Goal: Communication & Community: Ask a question

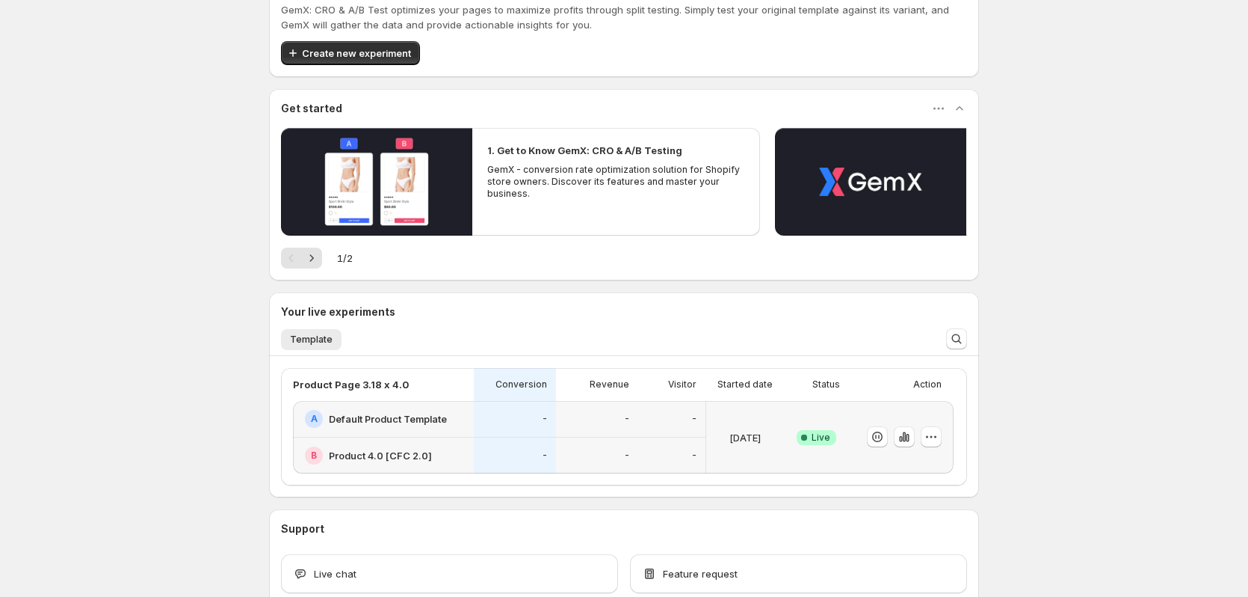
scroll to position [75, 0]
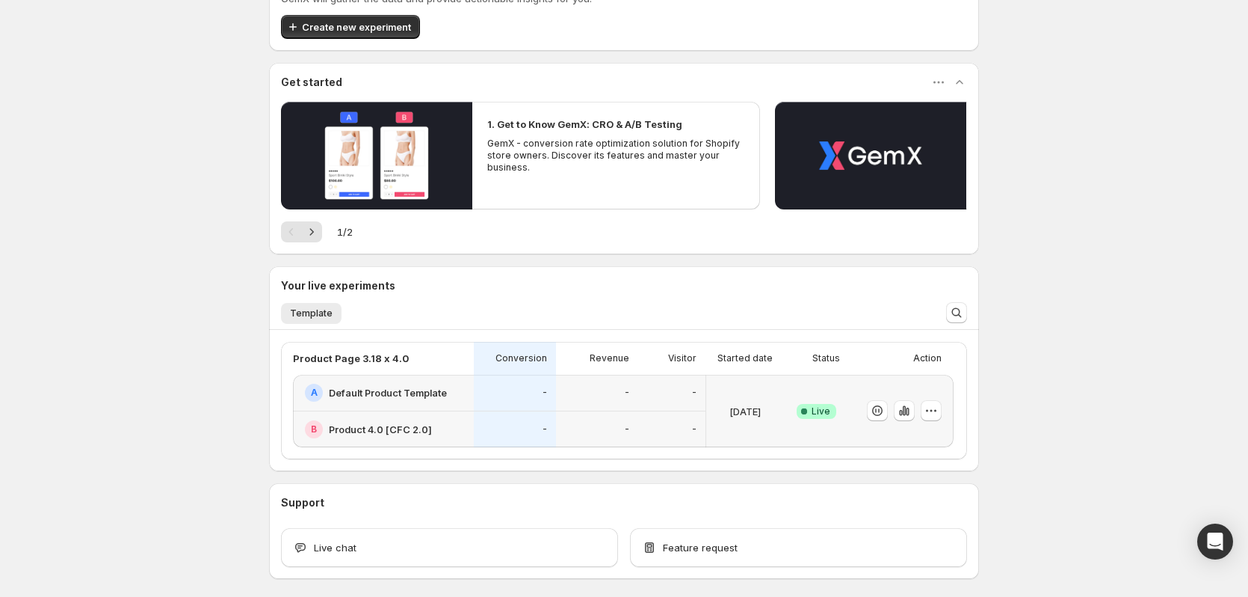
click at [872, 383] on div at bounding box center [898, 410] width 87 height 61
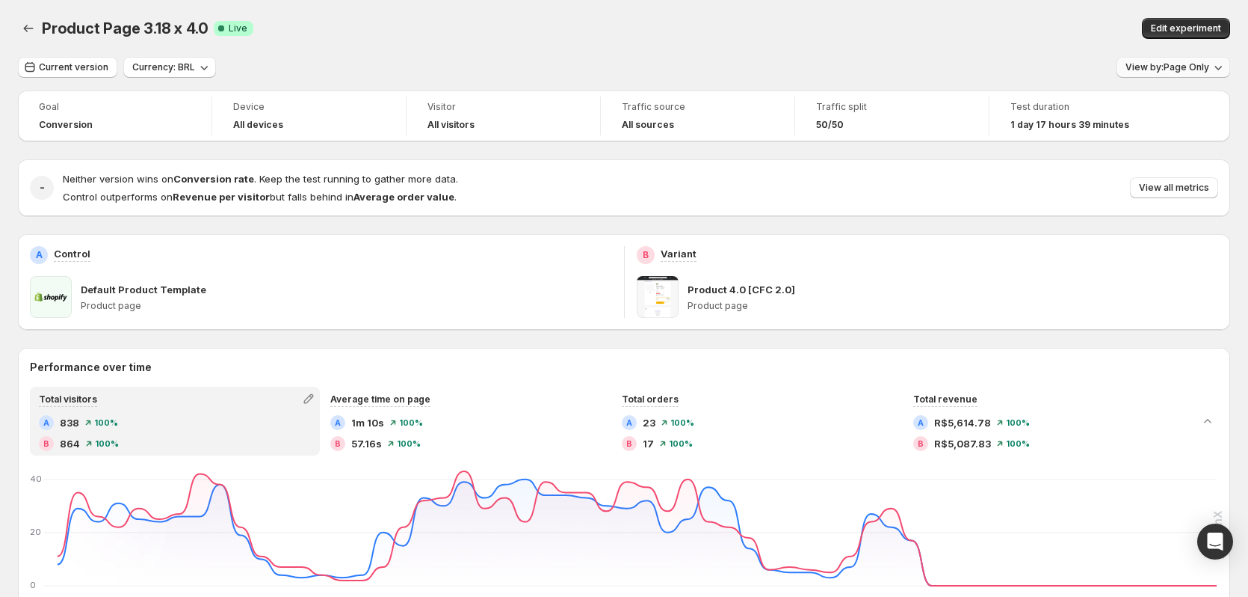
click at [1177, 69] on span "View by: Page Only" at bounding box center [1168, 67] width 84 height 12
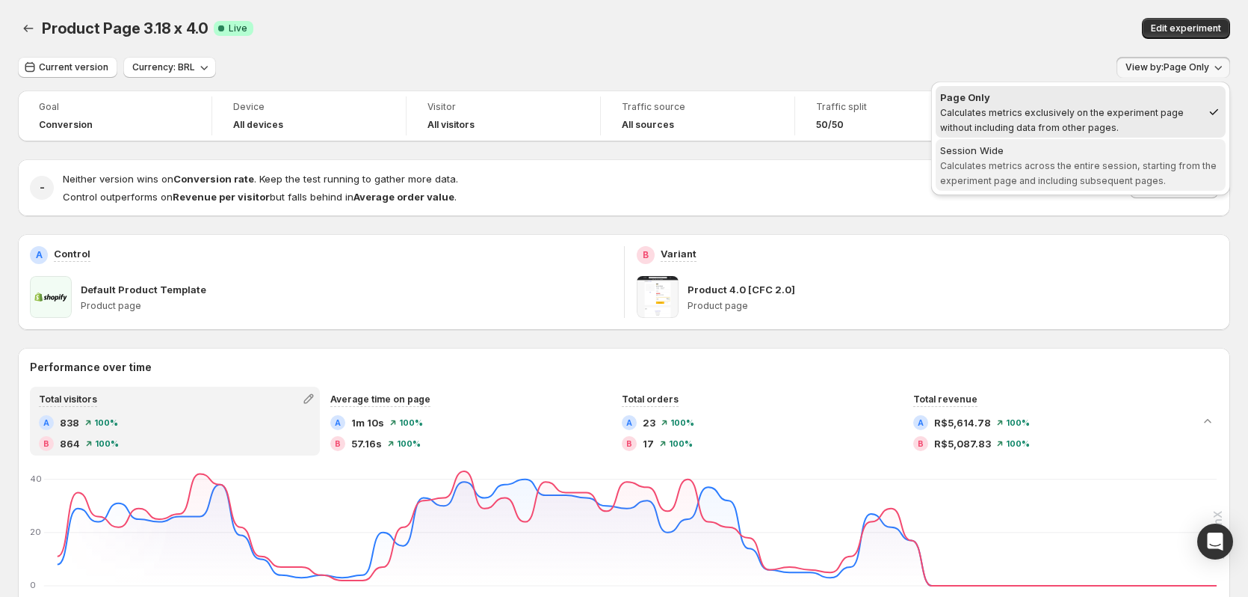
click at [1082, 153] on div "Session Wide" at bounding box center [1080, 150] width 281 height 15
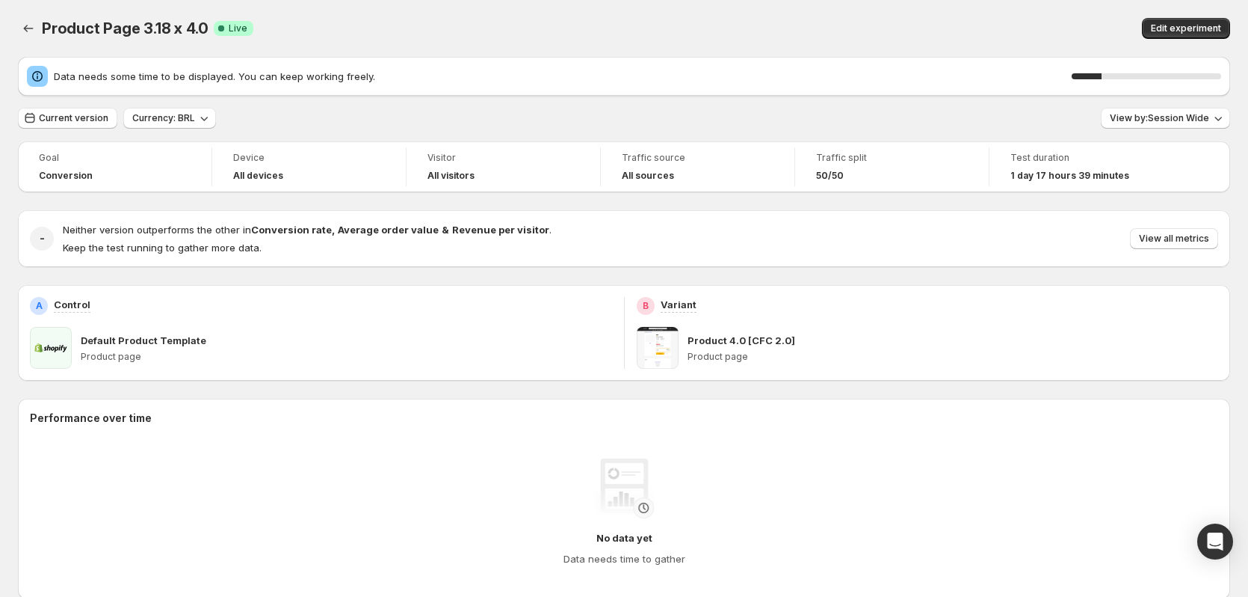
click at [840, 50] on div "Product Page 3.18 x 4.0. This page is ready Product Page 3.18 x 4.0 Success Com…" at bounding box center [624, 28] width 1212 height 57
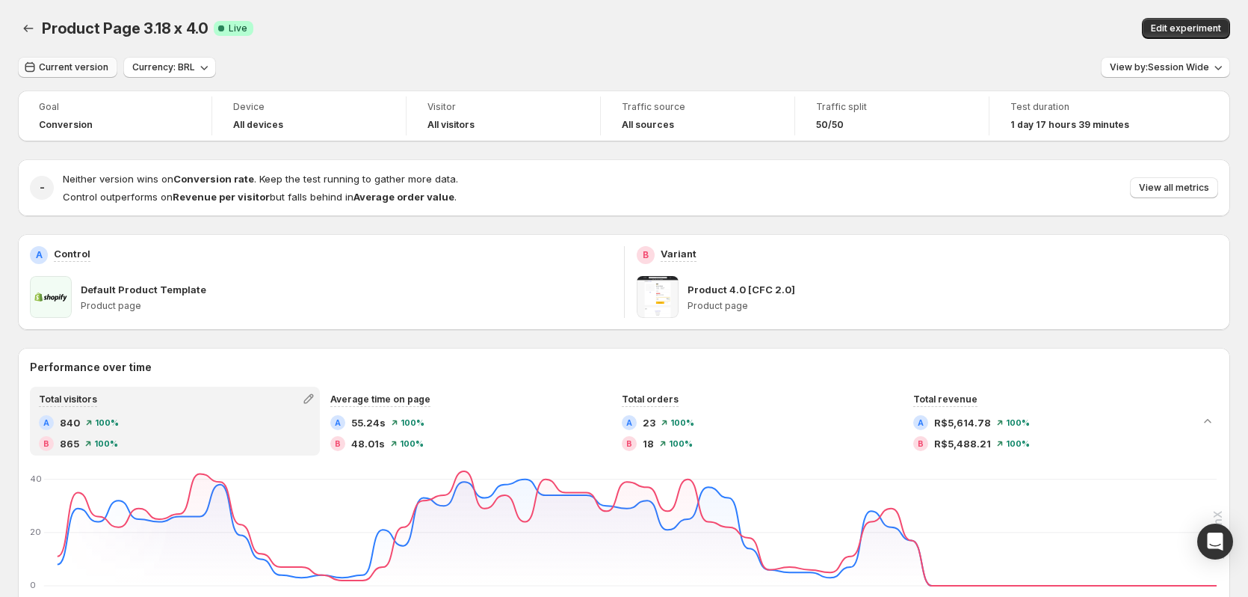
click at [84, 73] on span "Current version" at bounding box center [74, 67] width 70 height 12
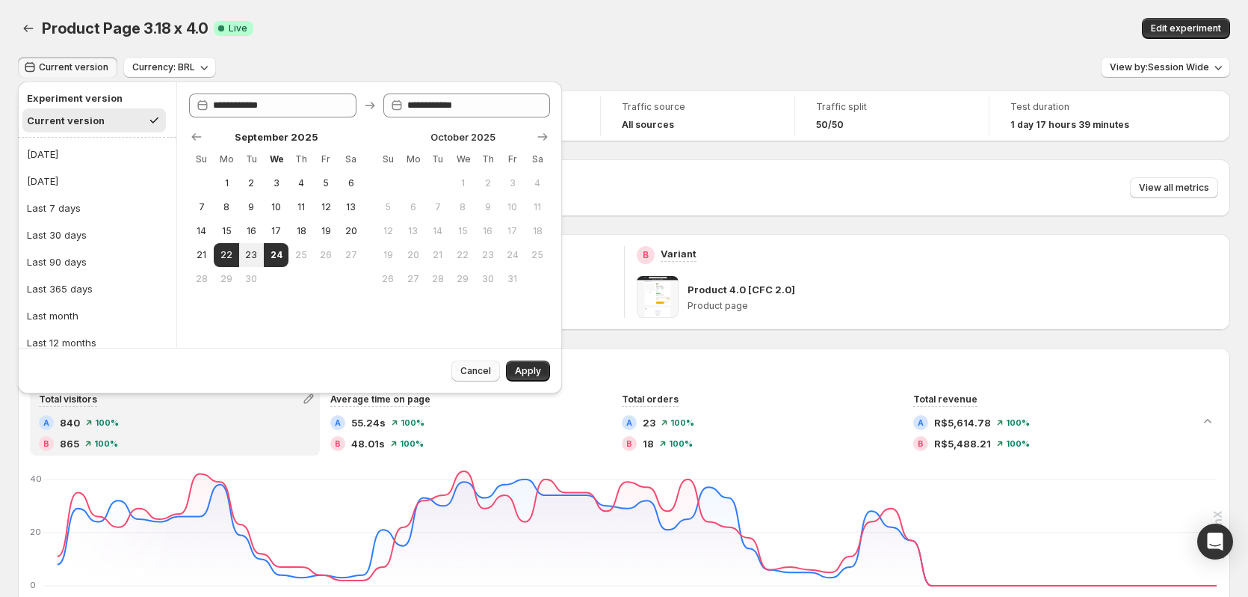
click at [463, 372] on span "Cancel" at bounding box center [475, 371] width 31 height 12
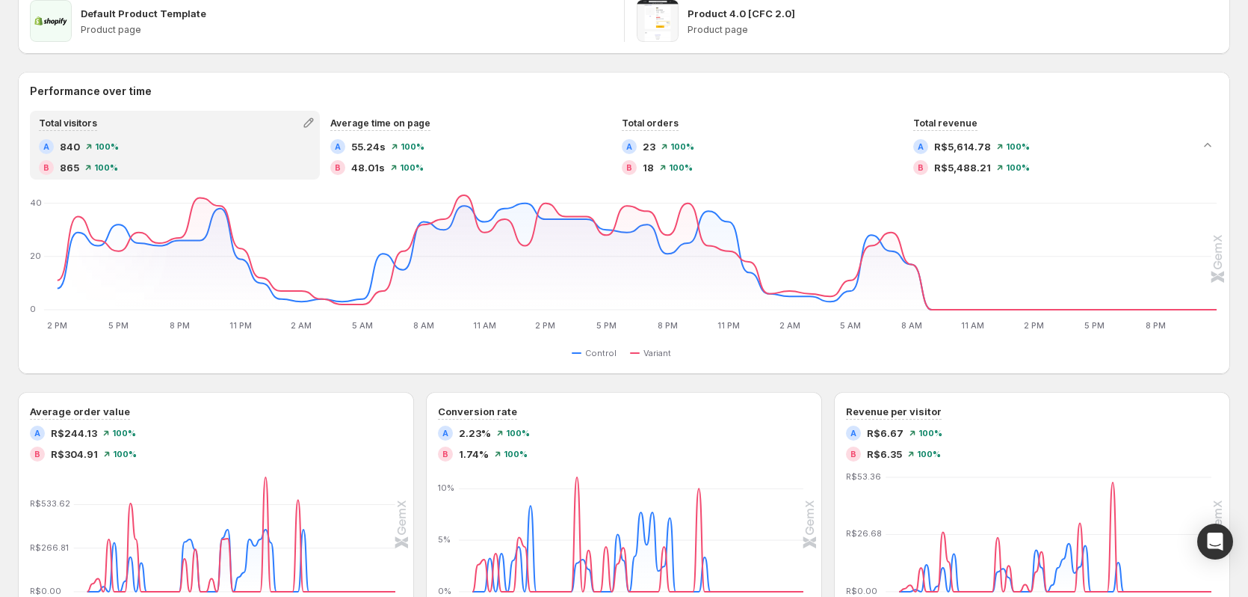
scroll to position [299, 0]
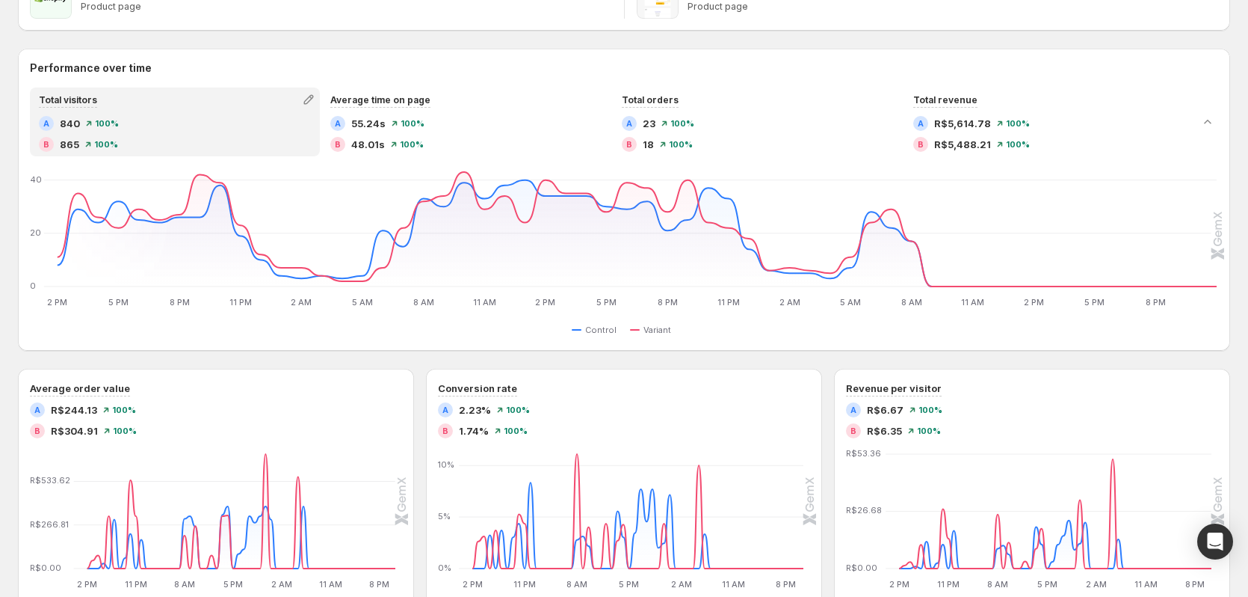
click at [840, 364] on div "Performance over time Total visitors A 840 100 % B 865 100 % Average time on pa…" at bounding box center [624, 496] width 1212 height 895
click at [833, 365] on div "Switch metric" at bounding box center [815, 353] width 81 height 33
click at [831, 363] on div "Performance over time Total visitors A 840 100 % B 865 100 % Average time on pa…" at bounding box center [624, 496] width 1212 height 895
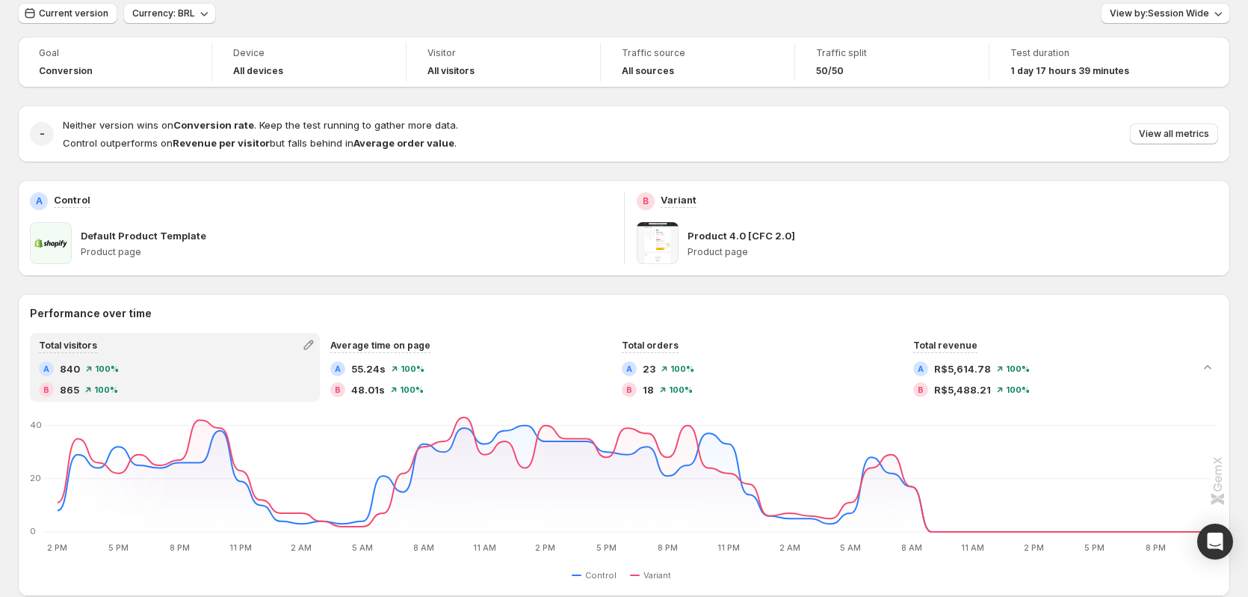
scroll to position [0, 0]
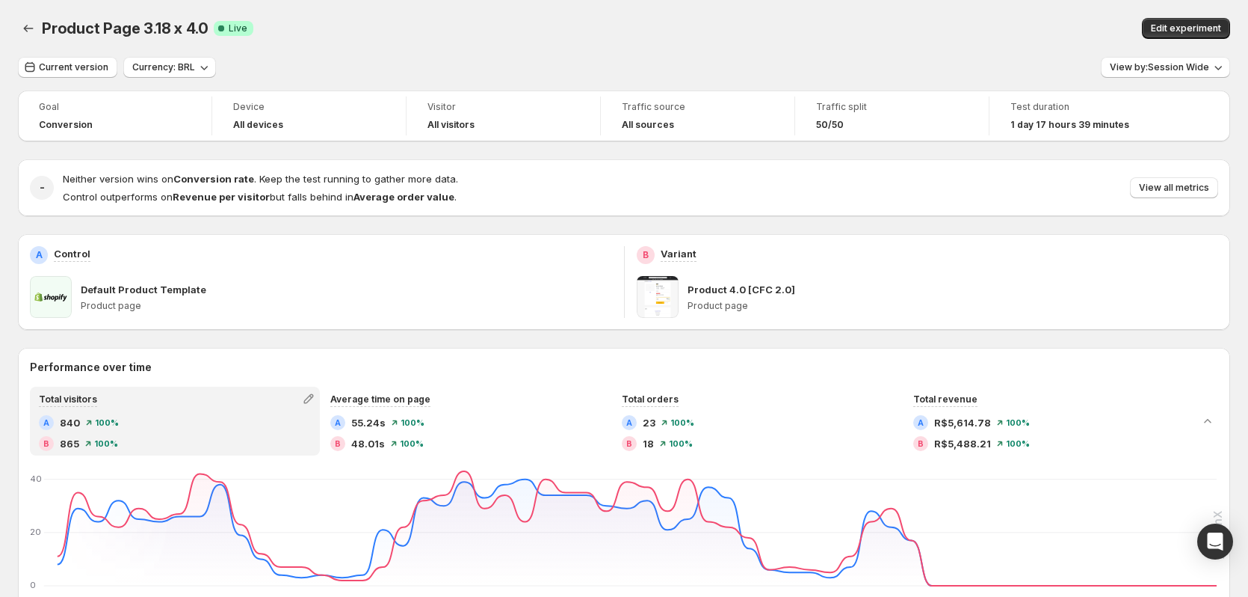
click at [814, 46] on div "Product Page 3.18 x 4.0. This page is ready Product Page 3.18 x 4.0 Success Com…" at bounding box center [624, 28] width 1212 height 57
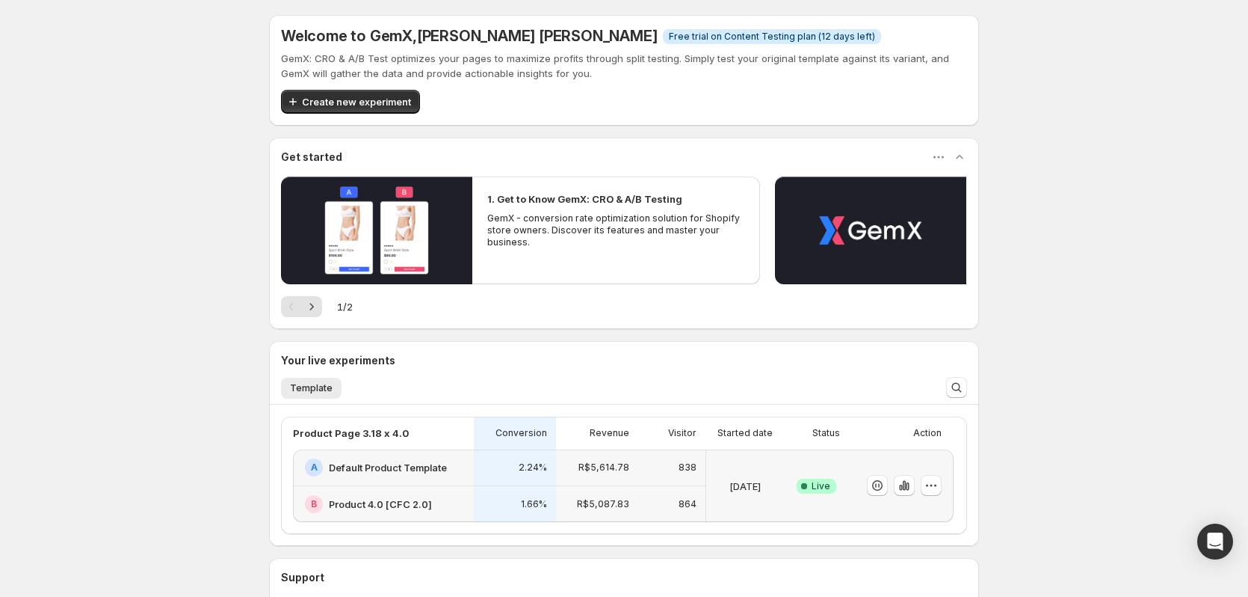
drag, startPoint x: 138, startPoint y: 536, endPoint x: 114, endPoint y: 549, distance: 27.1
click at [137, 536] on div "Welcome to GemX , Henrique de Lara Morais Info Free trial on Content Testing pl…" at bounding box center [624, 367] width 1248 height 734
click at [805, 460] on div "Success Complete Live" at bounding box center [816, 485] width 47 height 55
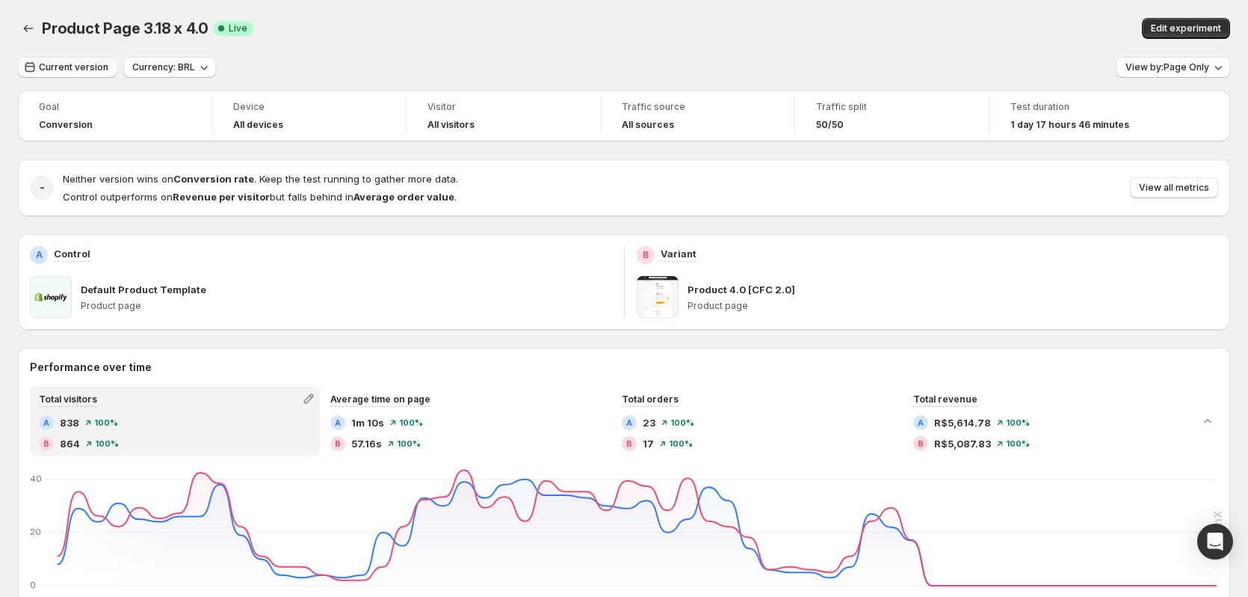
click at [43, 70] on span "Current version" at bounding box center [74, 67] width 70 height 12
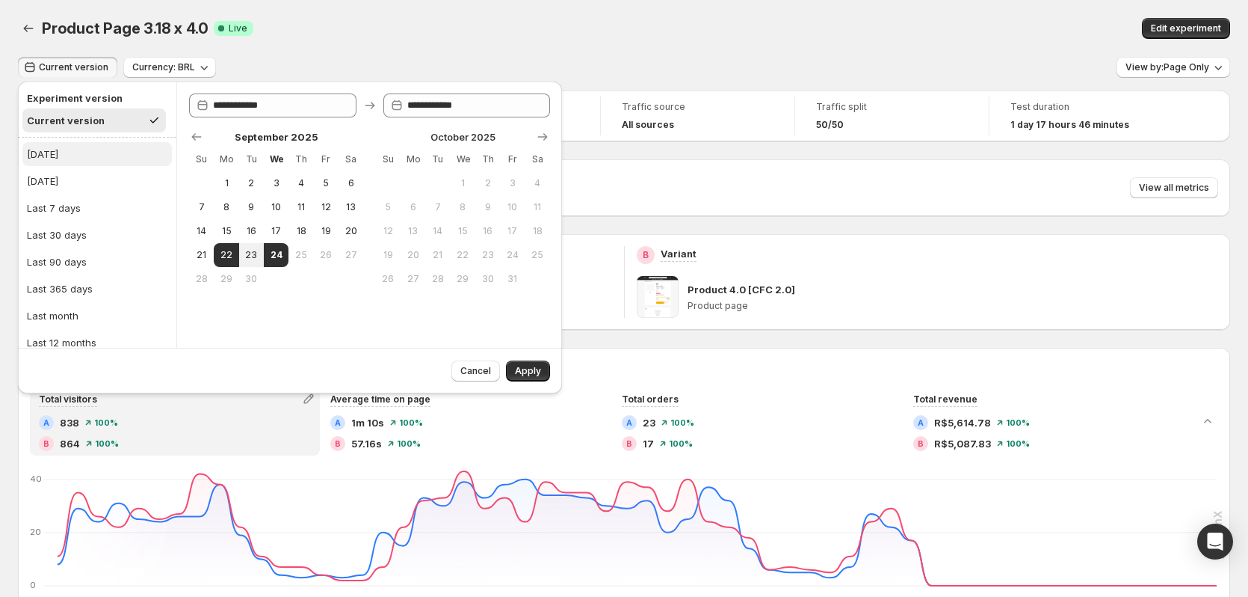
click at [59, 156] on button "[DATE]" at bounding box center [96, 154] width 149 height 24
type input "**********"
click at [528, 373] on span "Apply" at bounding box center [528, 371] width 26 height 12
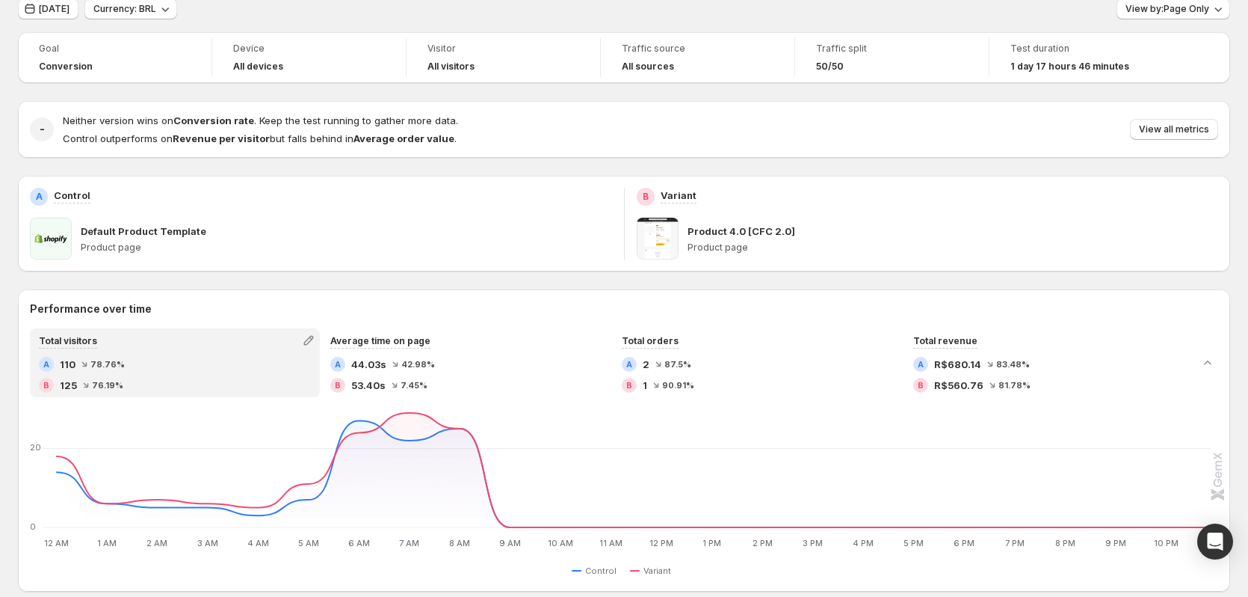
scroll to position [149, 0]
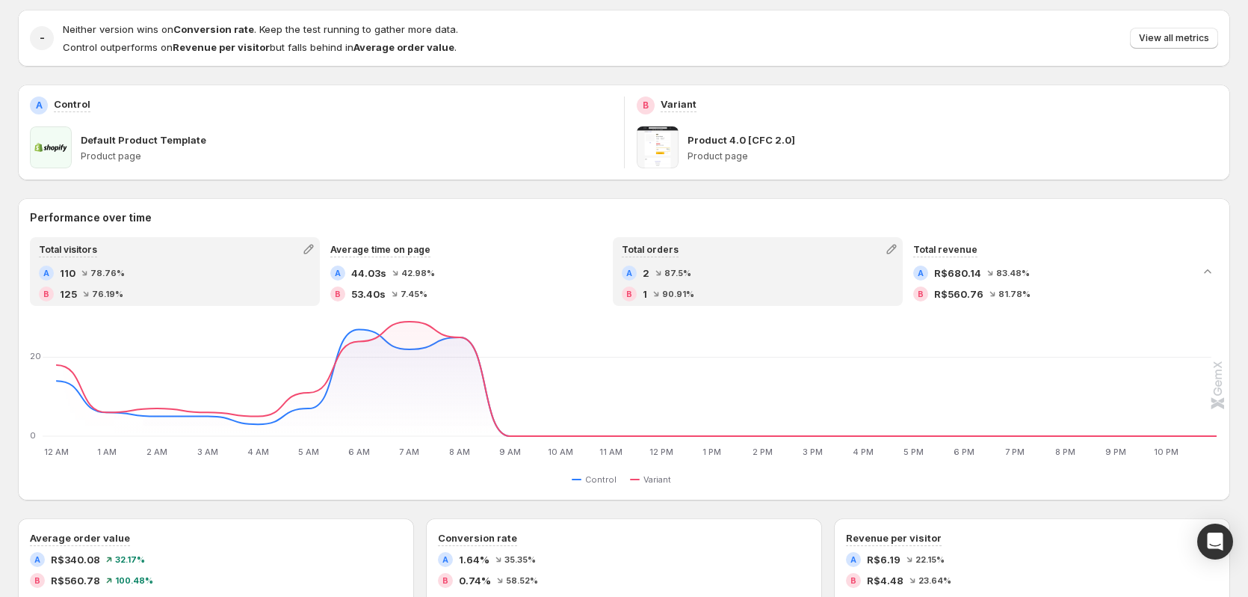
click at [755, 276] on div "A 2 87.5 %" at bounding box center [758, 272] width 272 height 15
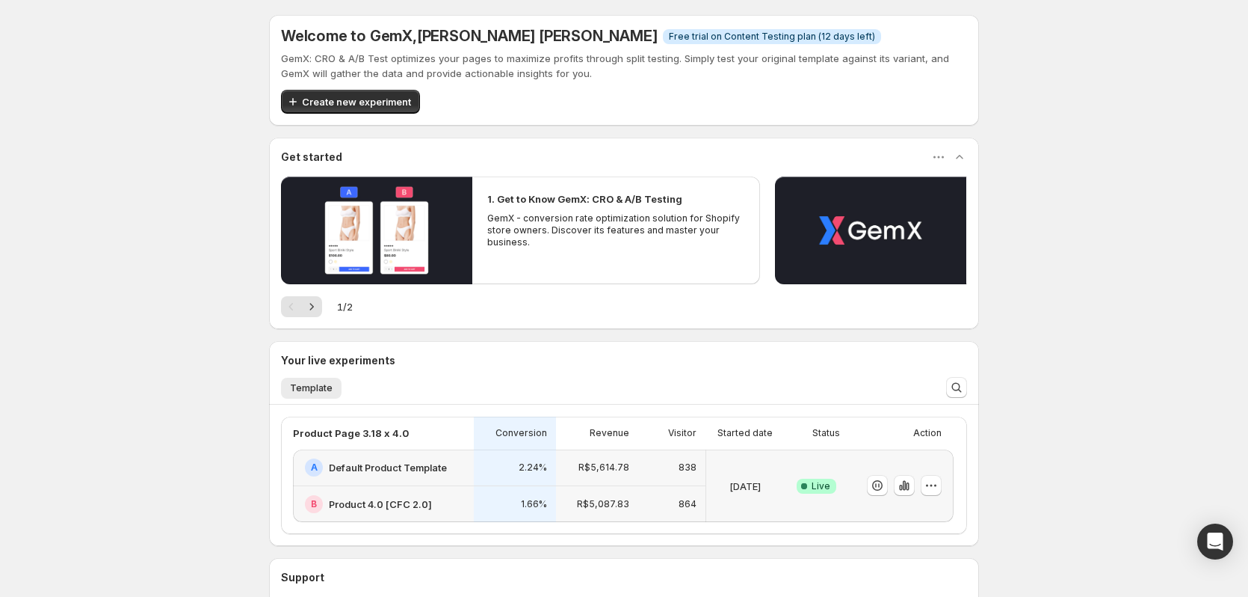
click at [750, 457] on div "[DATE]" at bounding box center [745, 485] width 78 height 73
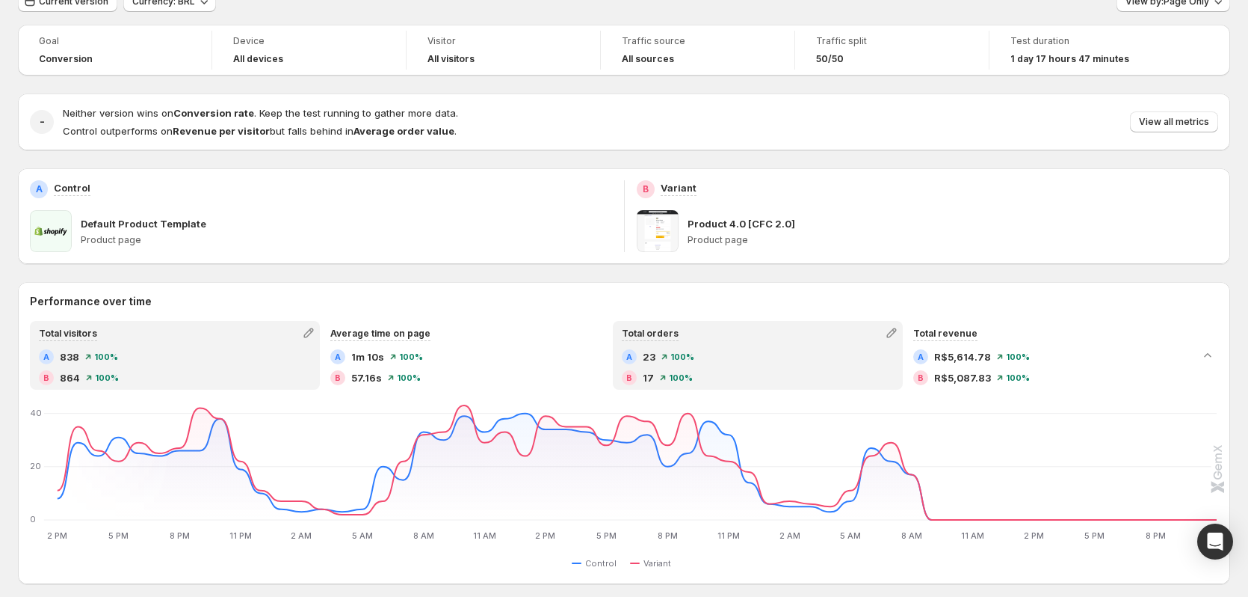
scroll to position [149, 0]
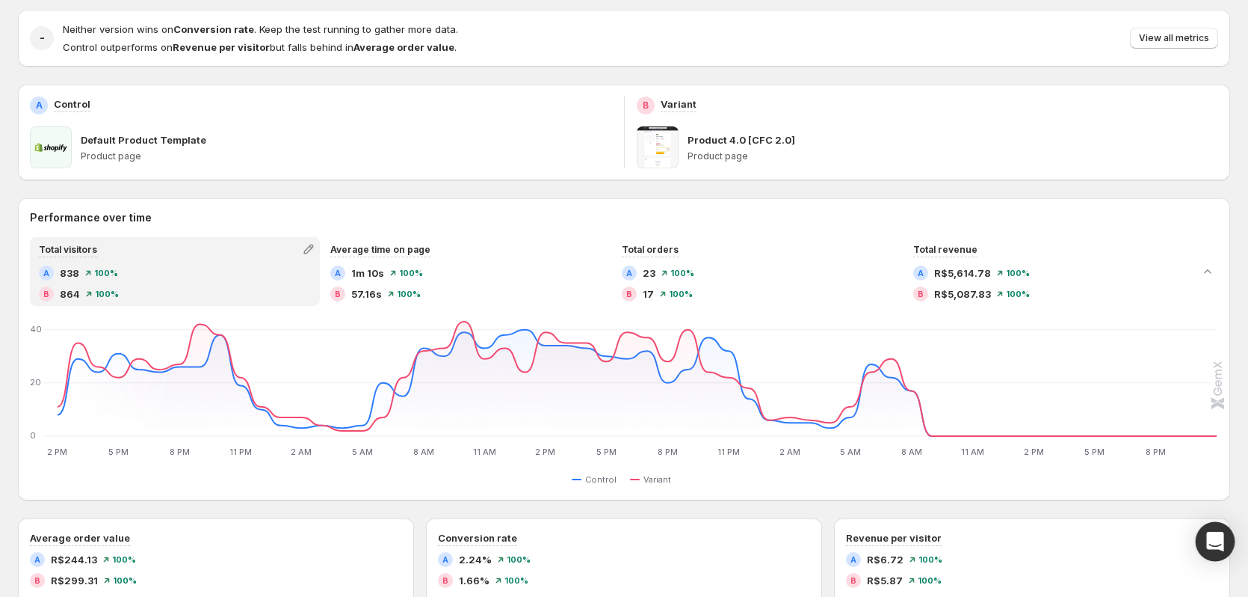
click at [1216, 546] on icon "Open Intercom Messenger" at bounding box center [1215, 540] width 19 height 19
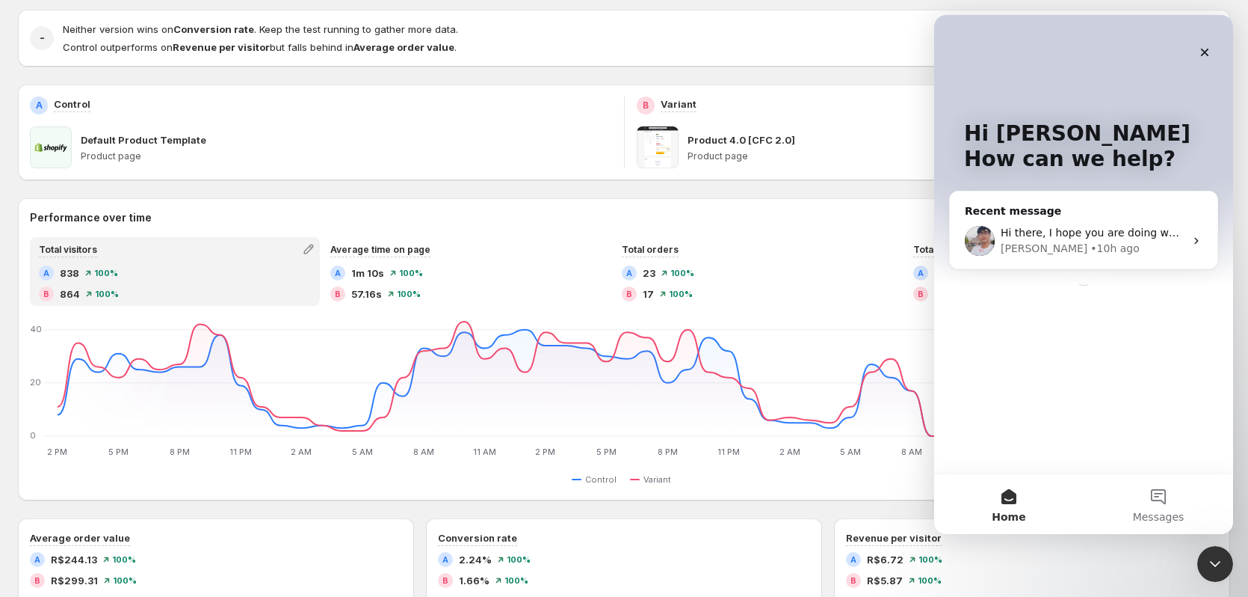
scroll to position [0, 0]
click at [582, 192] on div "Goal Conversion Device All devices Visitor All visitors Traffic source All sour…" at bounding box center [624, 517] width 1212 height 1152
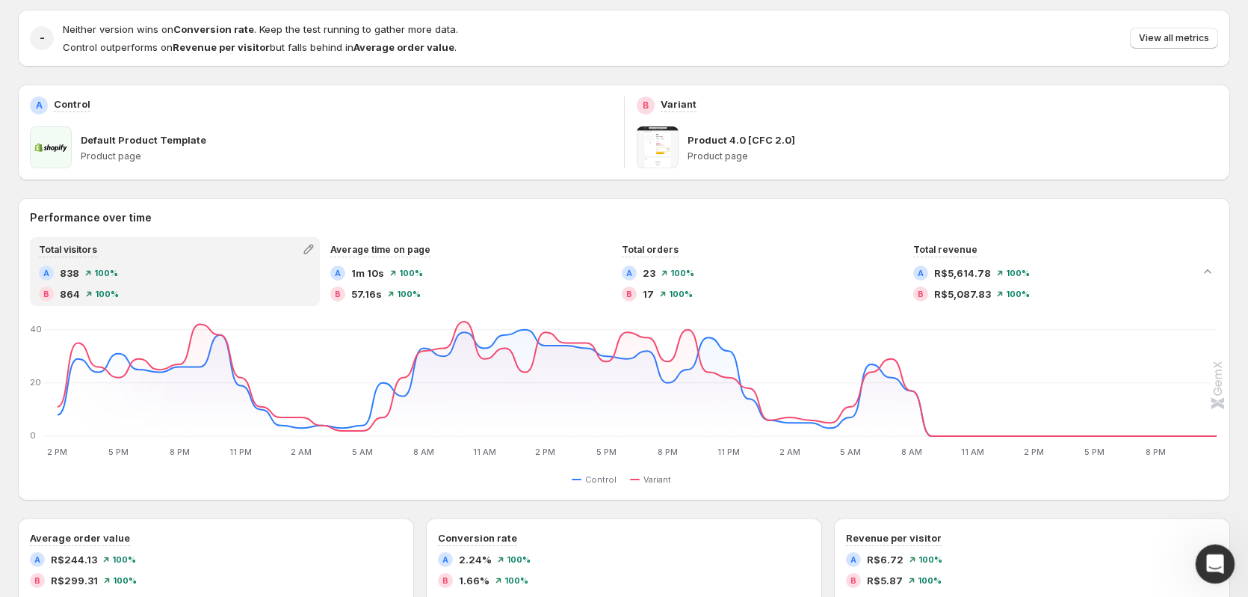
click at [1206, 552] on icon "Open Intercom Messenger" at bounding box center [1213, 561] width 25 height 25
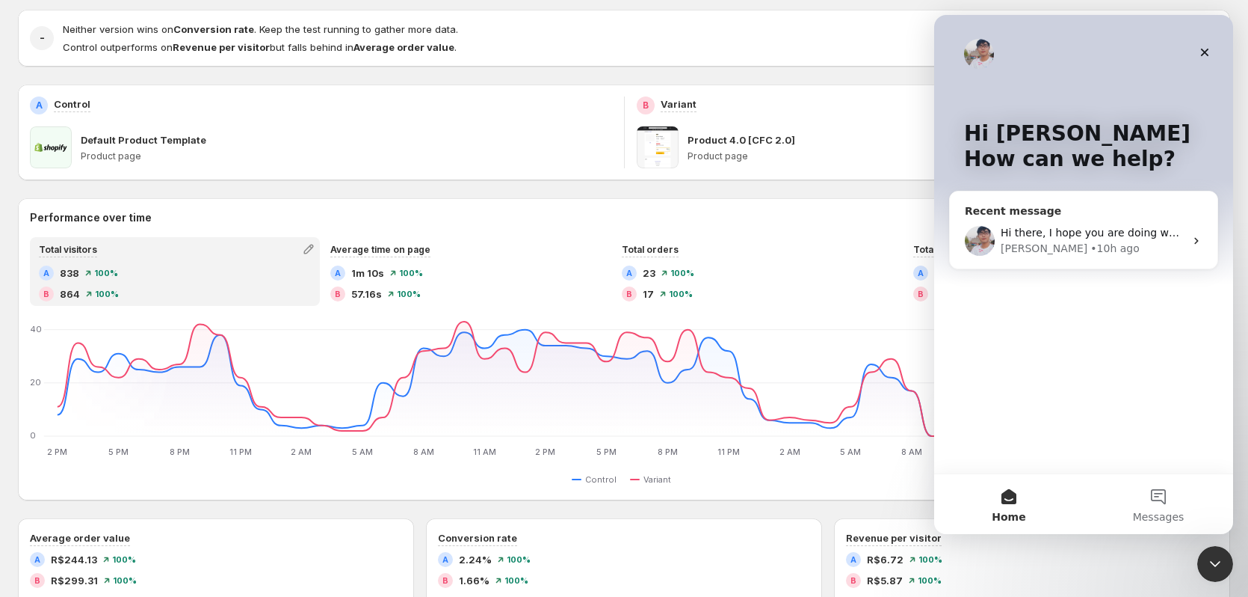
click at [1039, 224] on div "Hi there, I hope you are doing well. I’m glad to hear that all your concerns ha…" at bounding box center [1084, 240] width 268 height 55
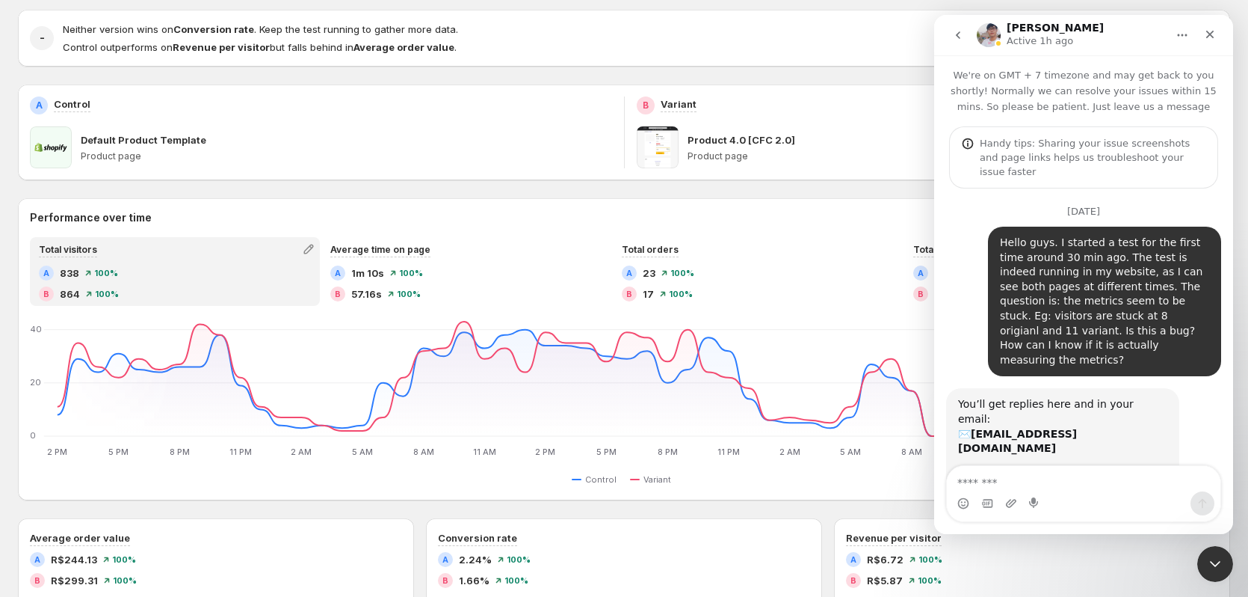
scroll to position [6170, 0]
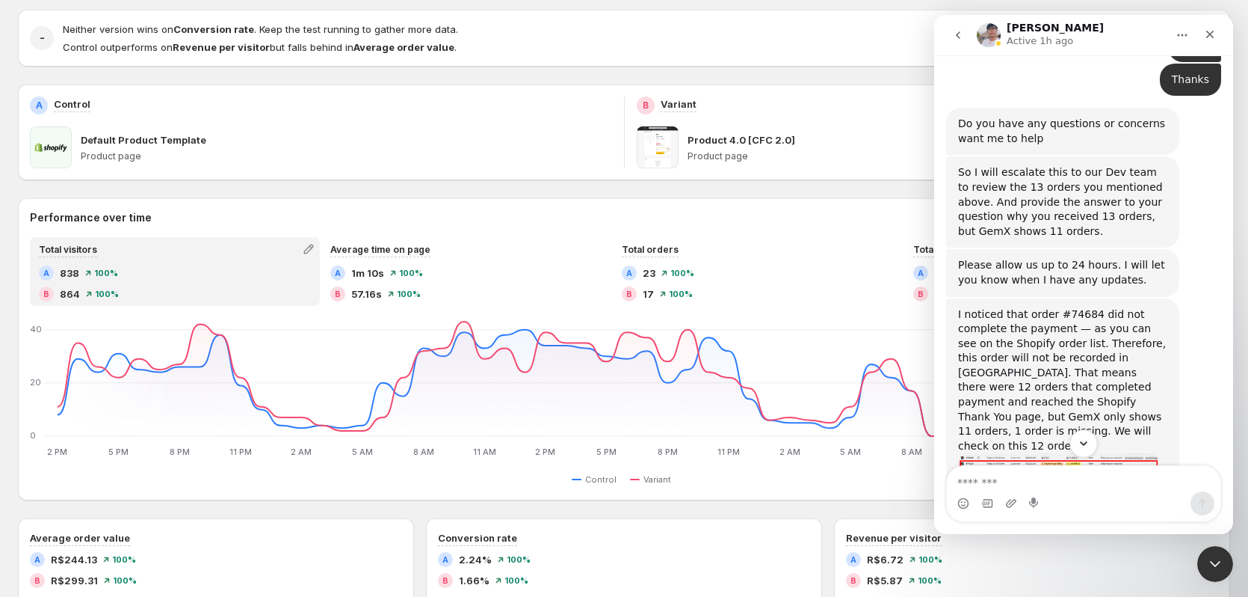
click at [1089, 446] on icon "Scroll to bottom" at bounding box center [1083, 443] width 13 height 13
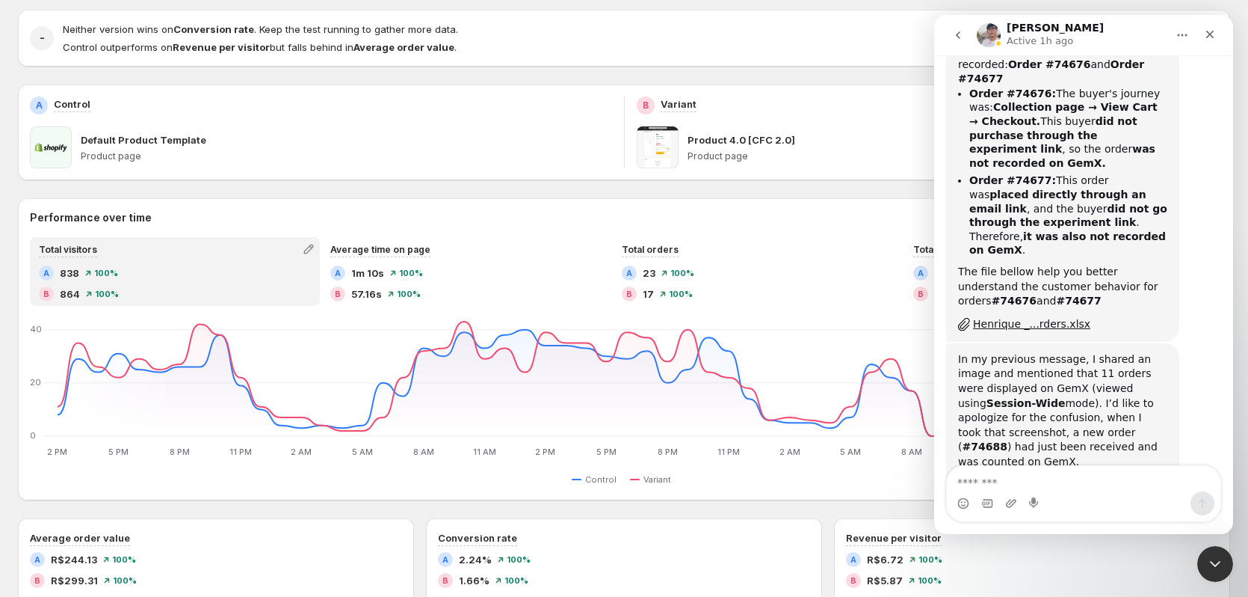
scroll to position [8323, 0]
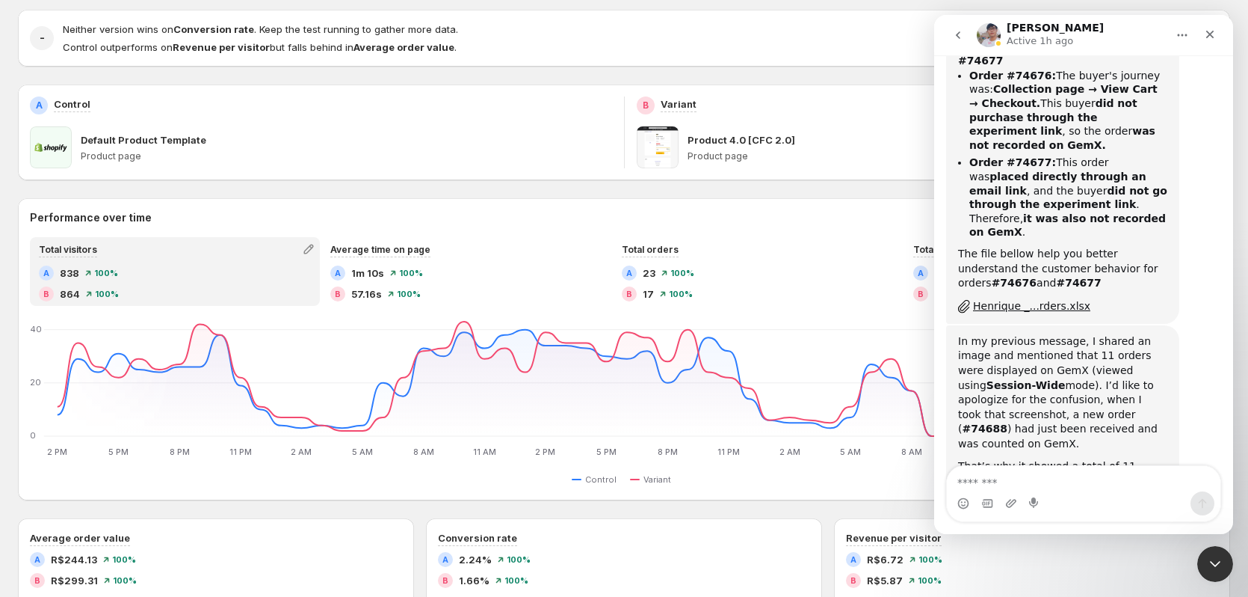
click at [1068, 493] on div "Intercom messenger" at bounding box center [1084, 503] width 274 height 24
click at [1052, 466] on textarea "Message…" at bounding box center [1084, 478] width 274 height 25
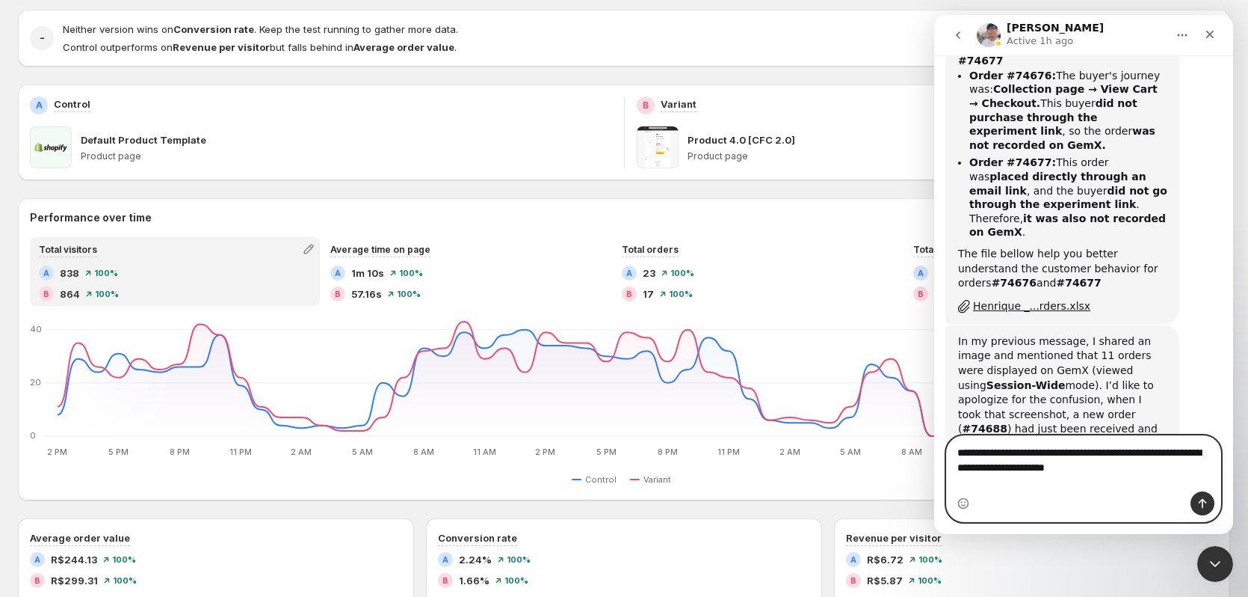
type textarea "**********"
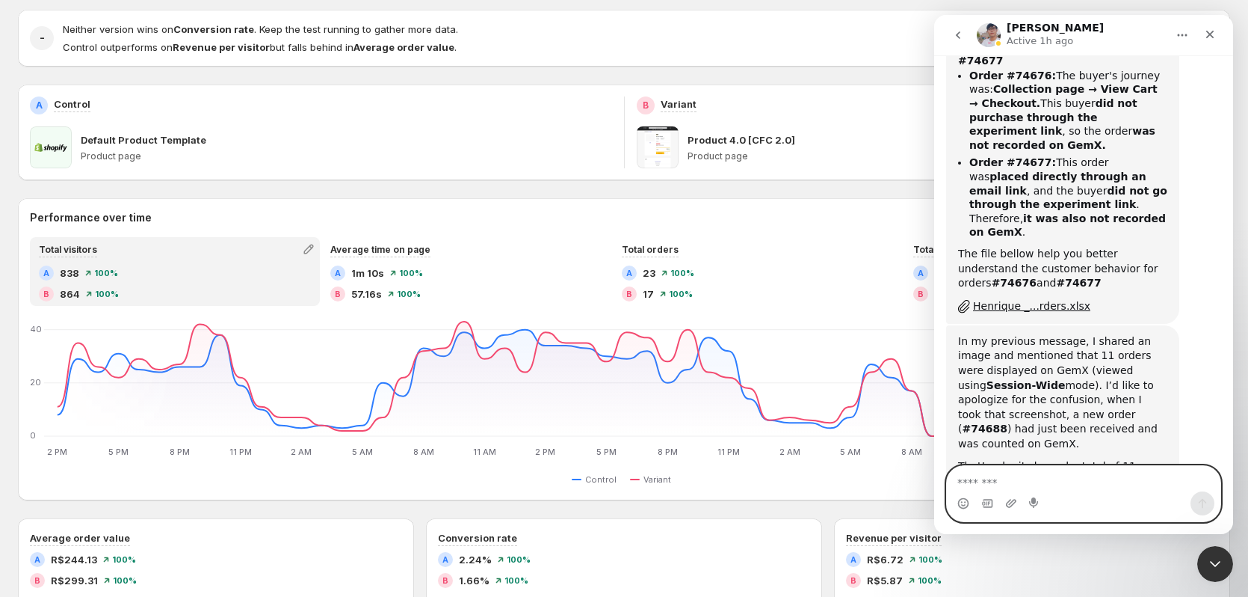
scroll to position [8416, 0]
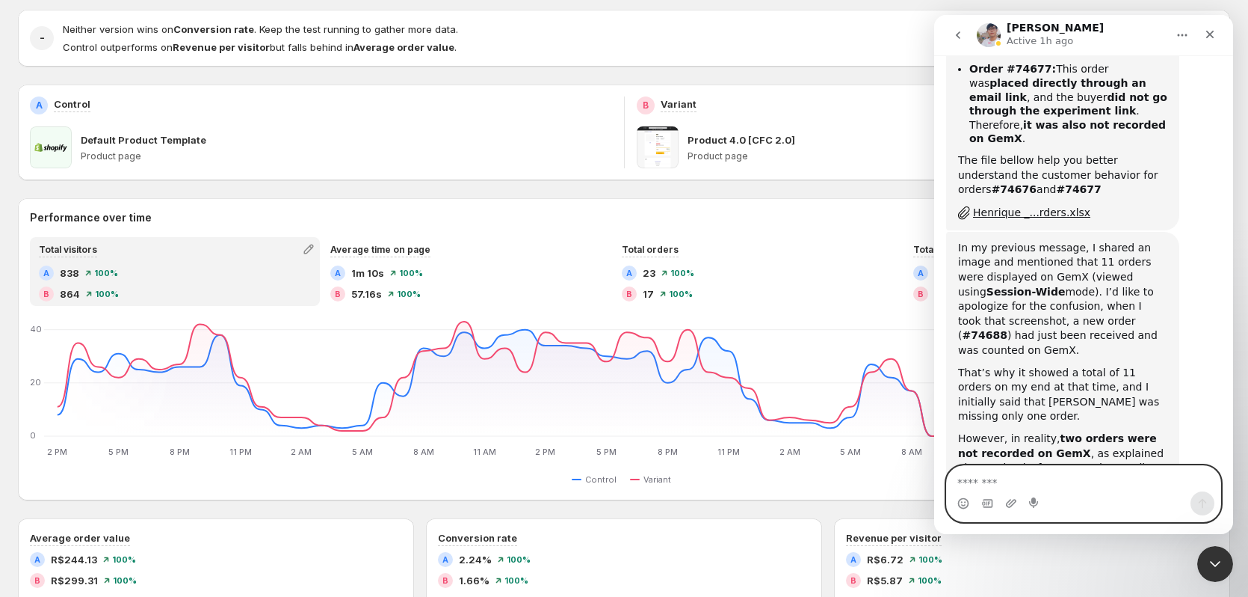
click at [1049, 472] on textarea "Message…" at bounding box center [1084, 478] width 274 height 25
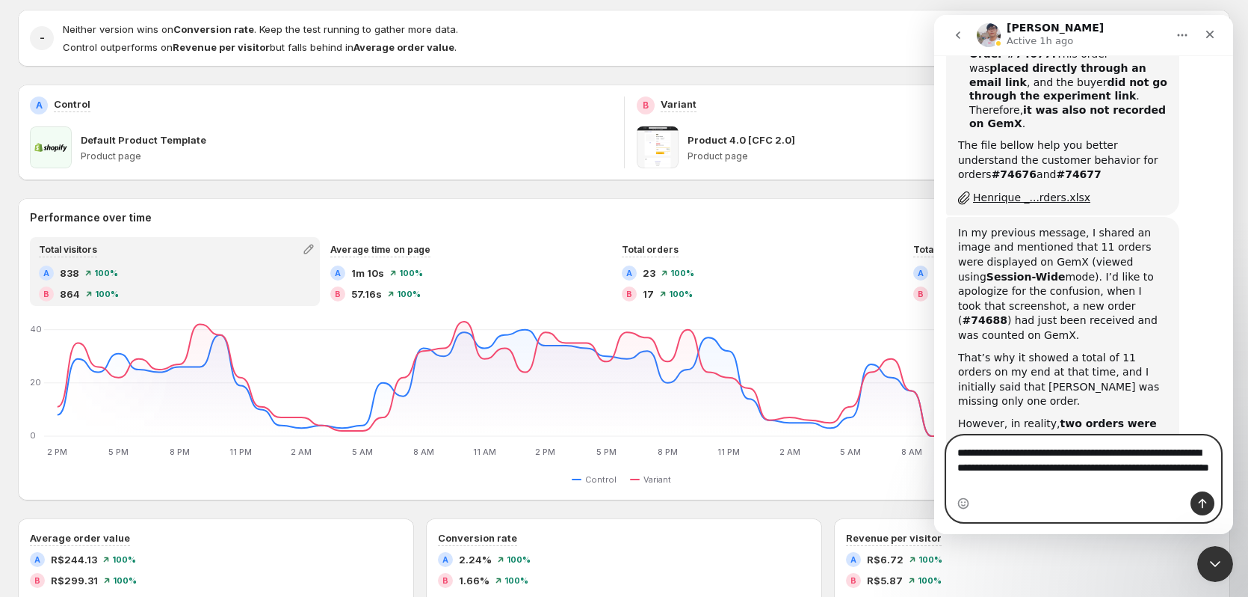
scroll to position [8446, 0]
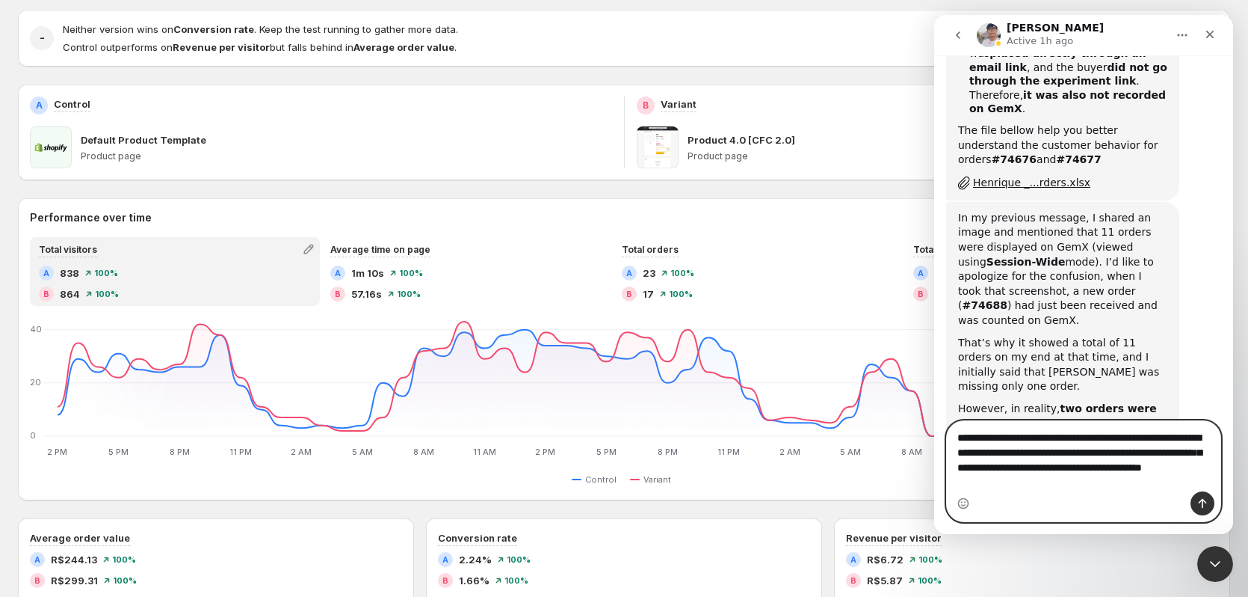
type textarea "**********"
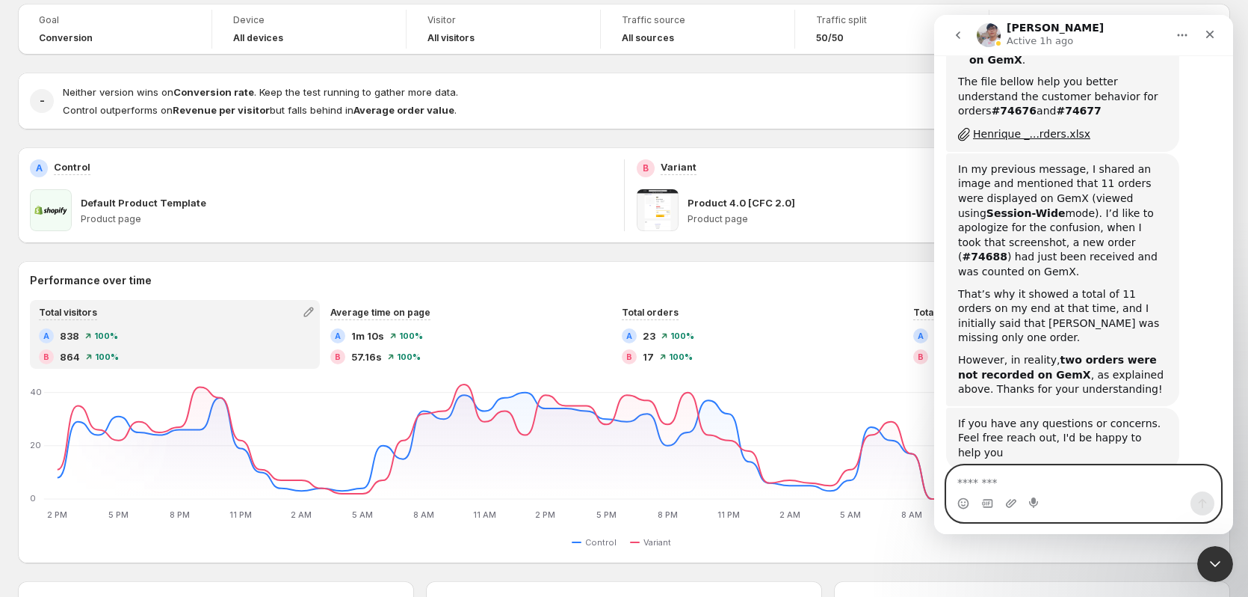
scroll to position [0, 0]
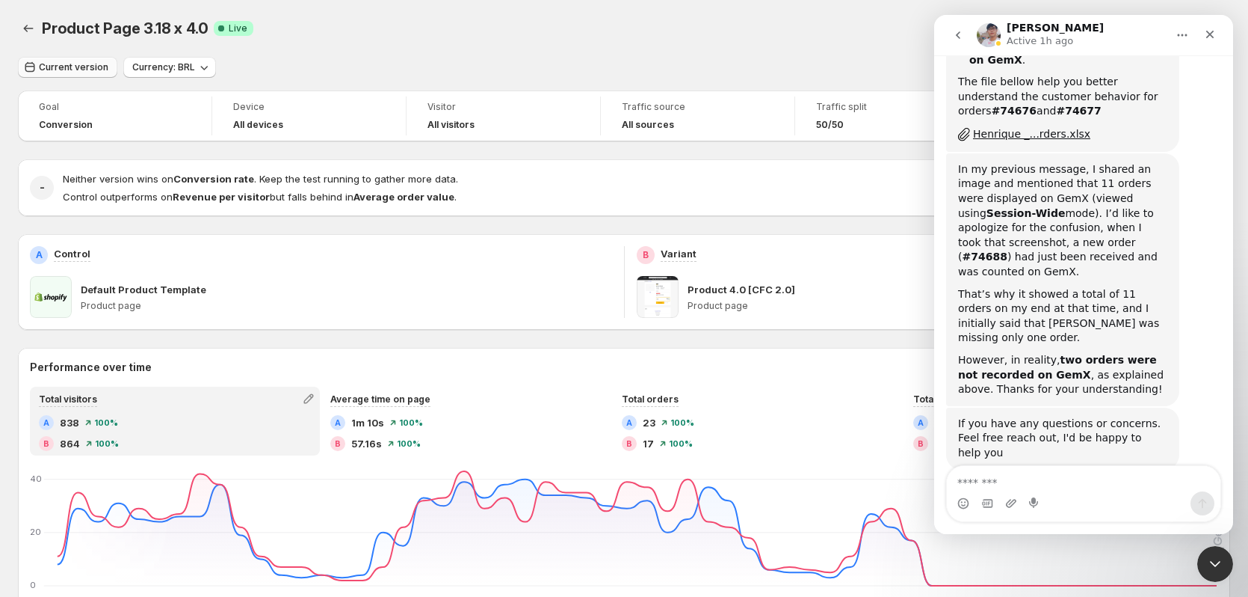
click at [83, 64] on span "Current version" at bounding box center [74, 67] width 70 height 12
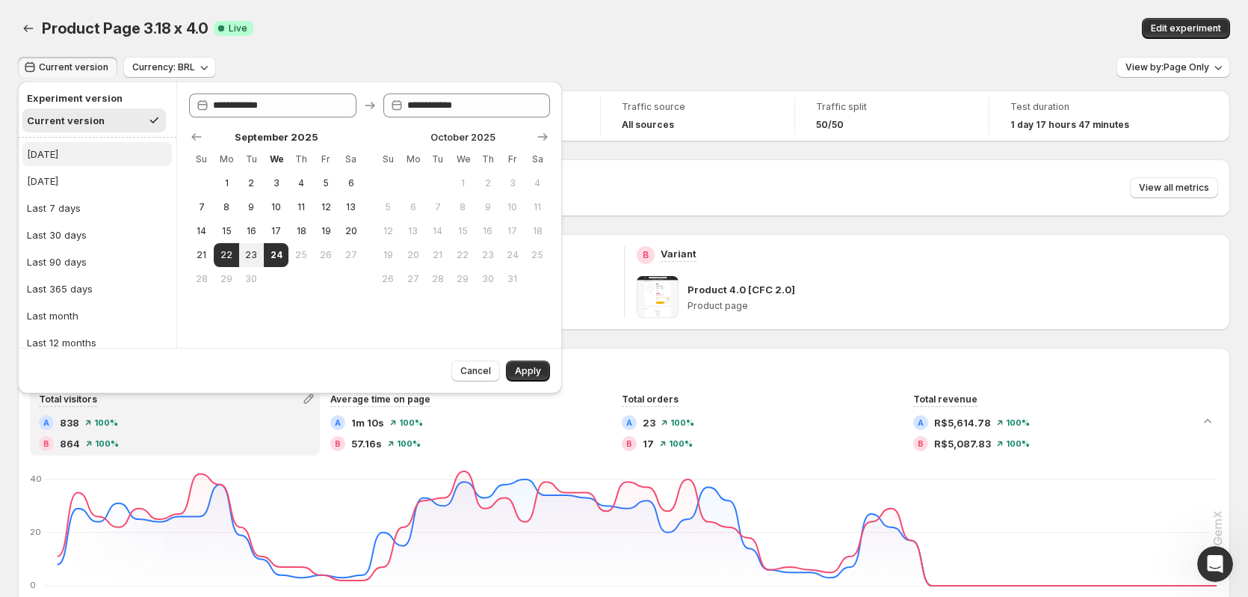
click at [65, 157] on button "Today" at bounding box center [96, 154] width 149 height 24
type input "**********"
click at [537, 377] on button "Apply" at bounding box center [528, 370] width 44 height 21
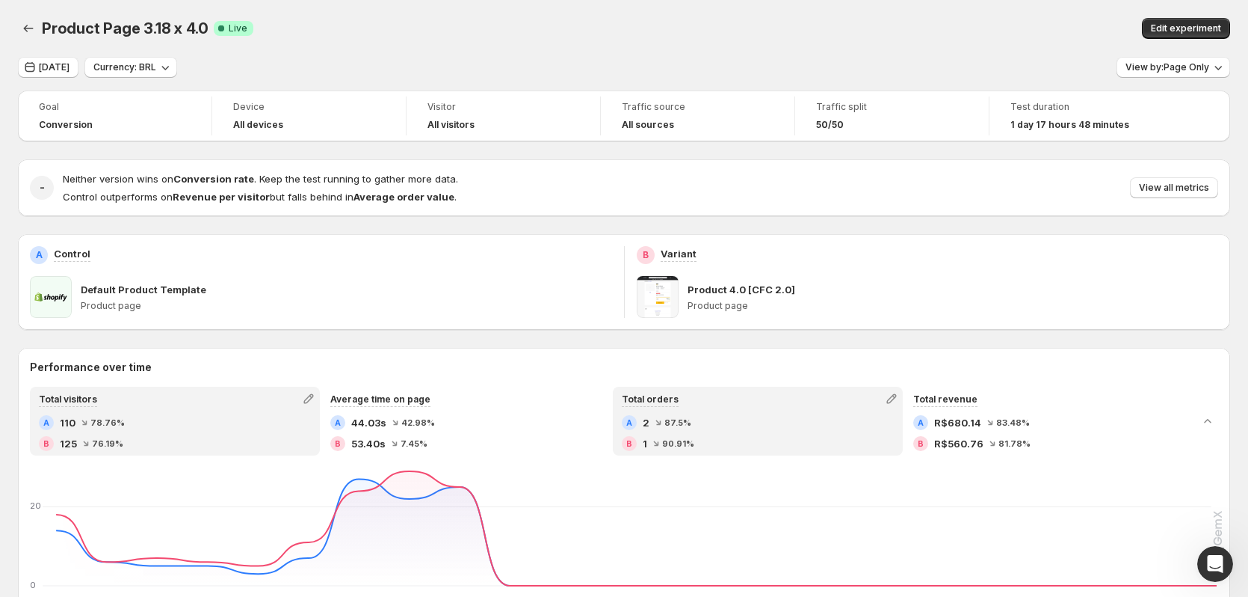
click at [744, 412] on div "Total orders A 2 87.5 % B 1 90.91 %" at bounding box center [757, 421] width 287 height 66
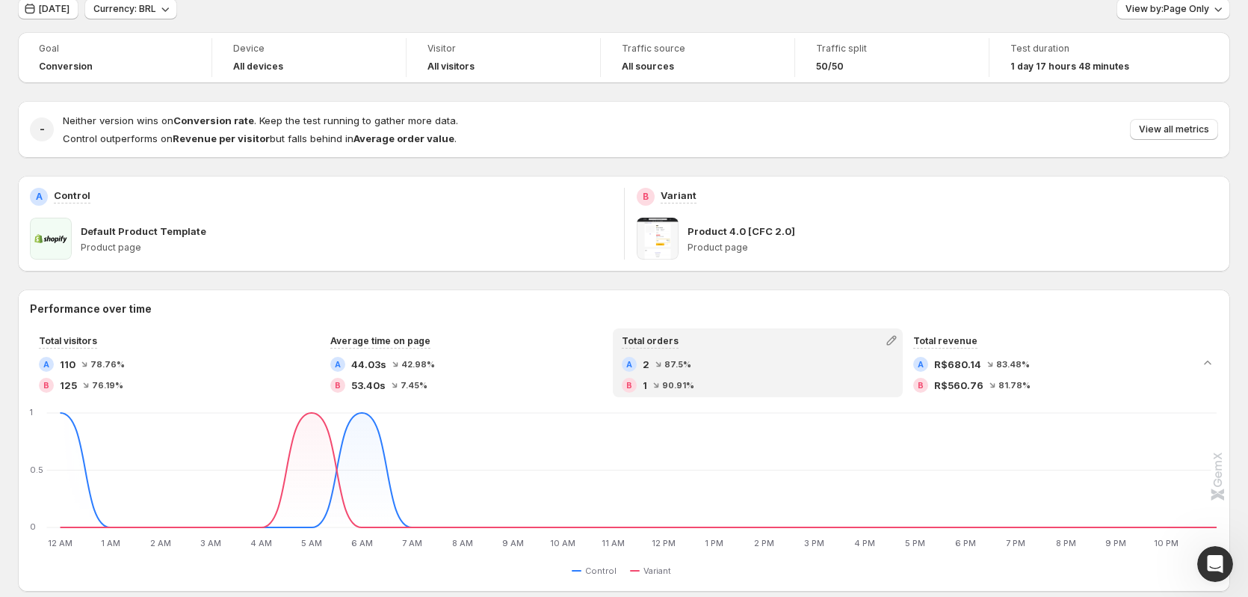
scroll to position [75, 0]
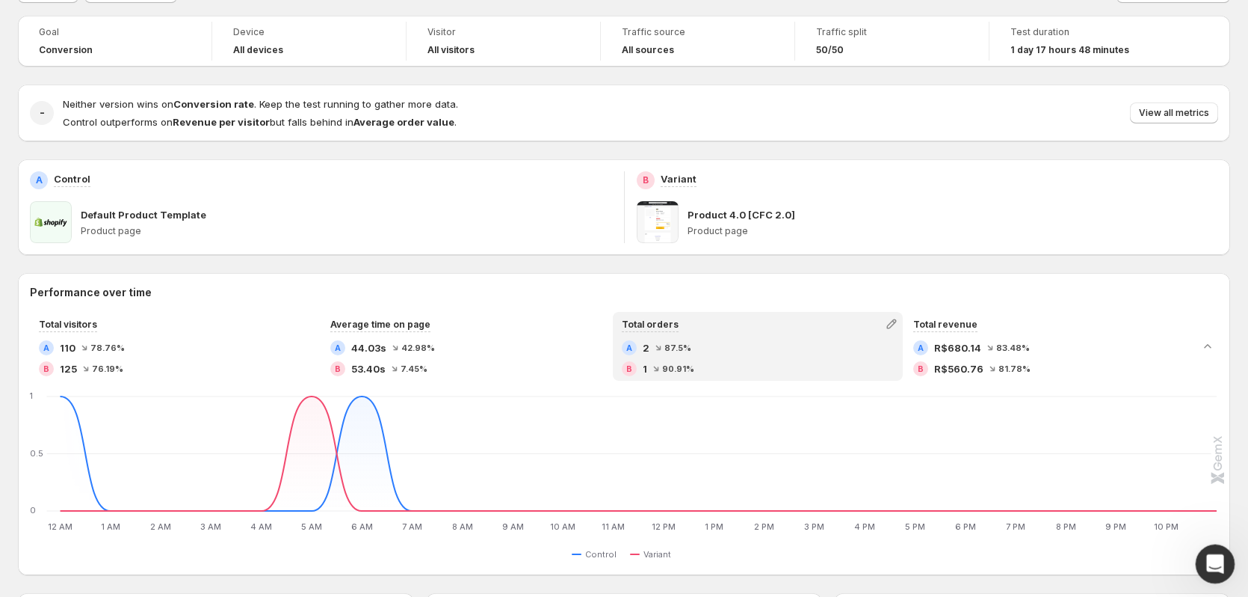
click at [1210, 558] on icon "Open Intercom Messenger" at bounding box center [1213, 561] width 25 height 25
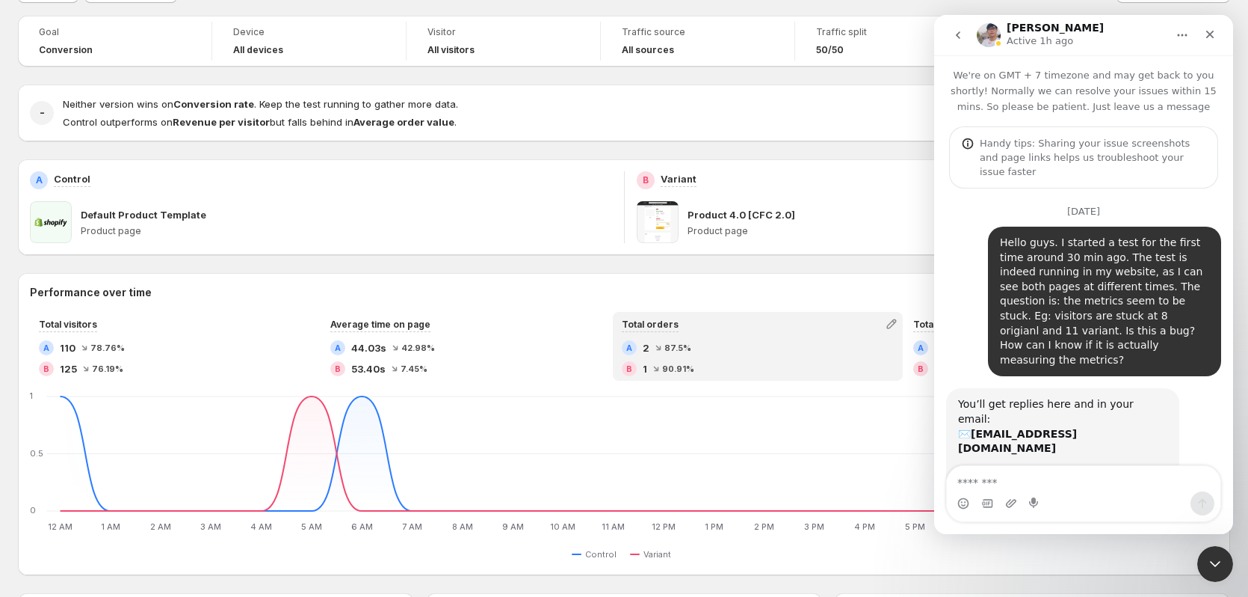
scroll to position [6328, 0]
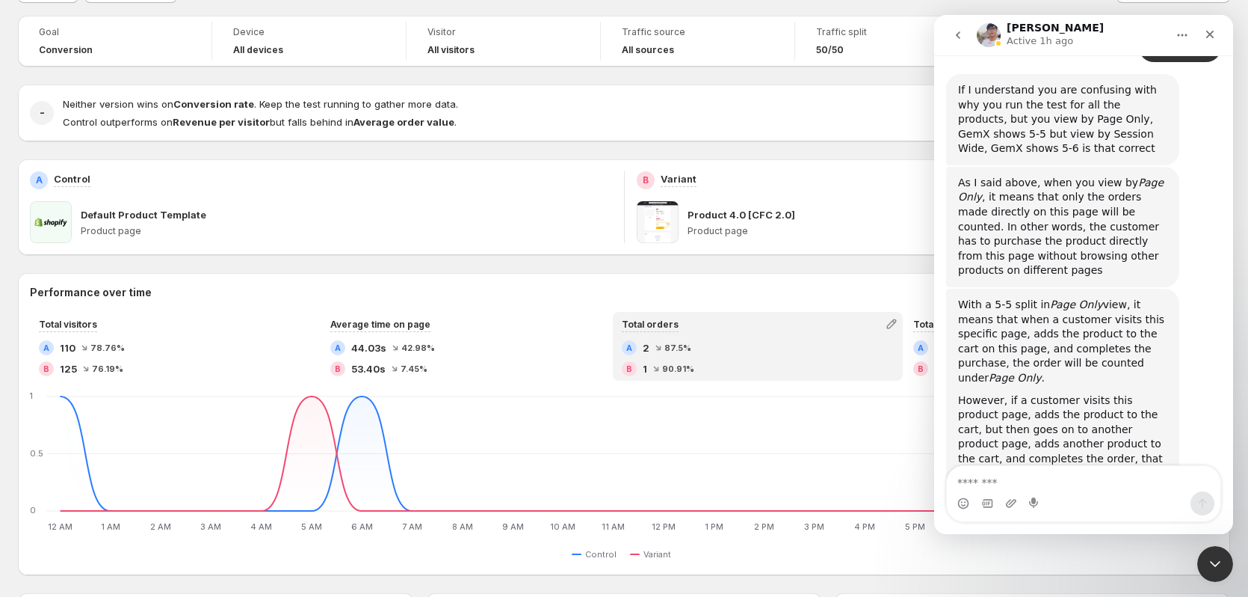
click at [1037, 465] on div "Intercom messenger" at bounding box center [1083, 493] width 275 height 57
click at [1038, 471] on textarea "Message…" at bounding box center [1084, 478] width 274 height 25
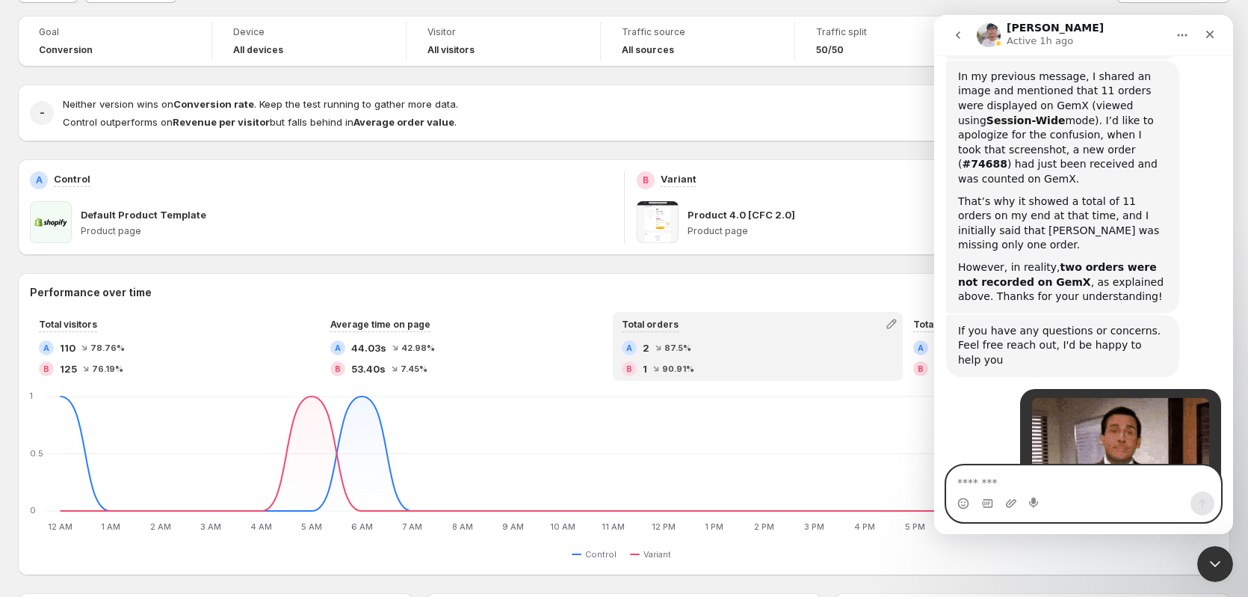
scroll to position [8598, 0]
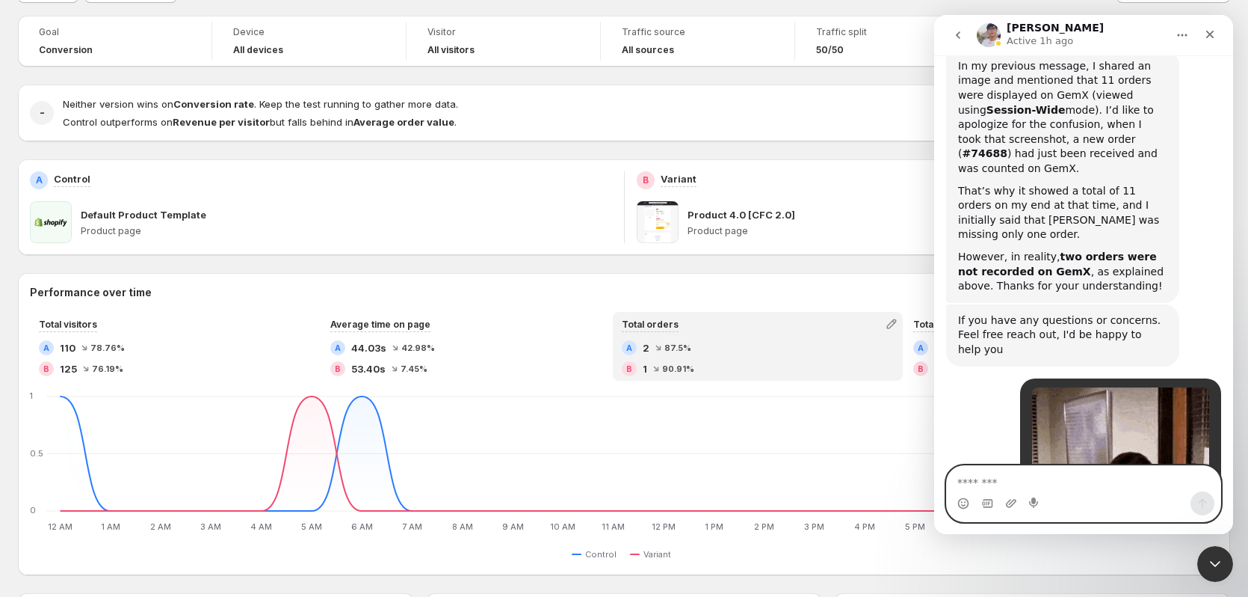
click at [1025, 481] on textarea "Message…" at bounding box center [1084, 478] width 274 height 25
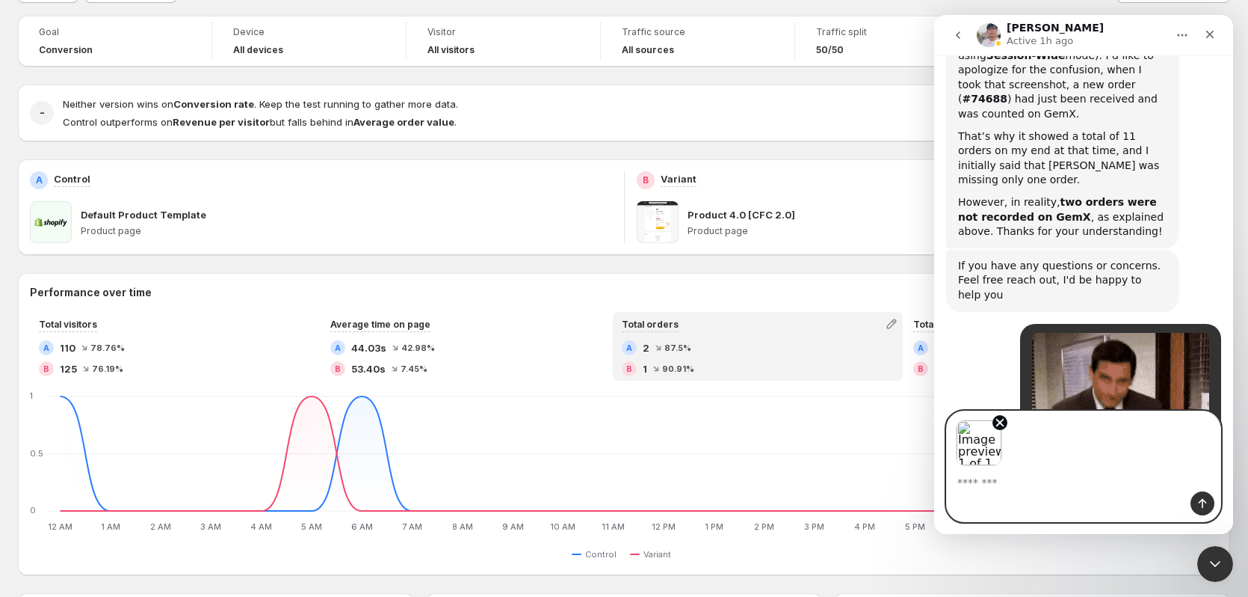
scroll to position [8646, 0]
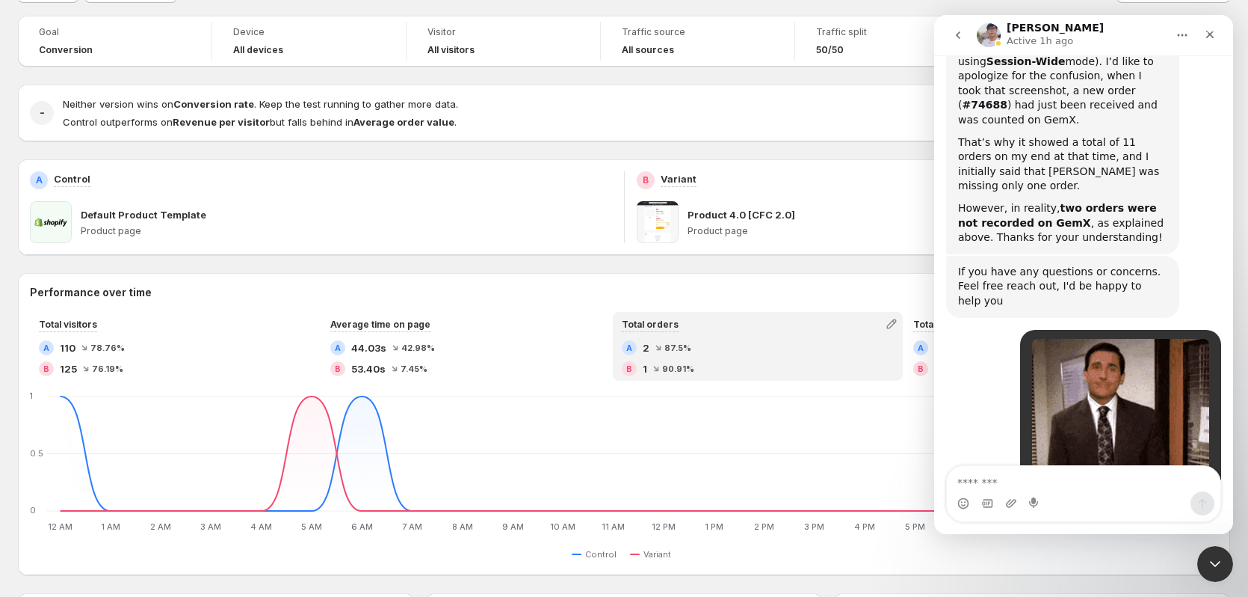
scroll to position [0, 0]
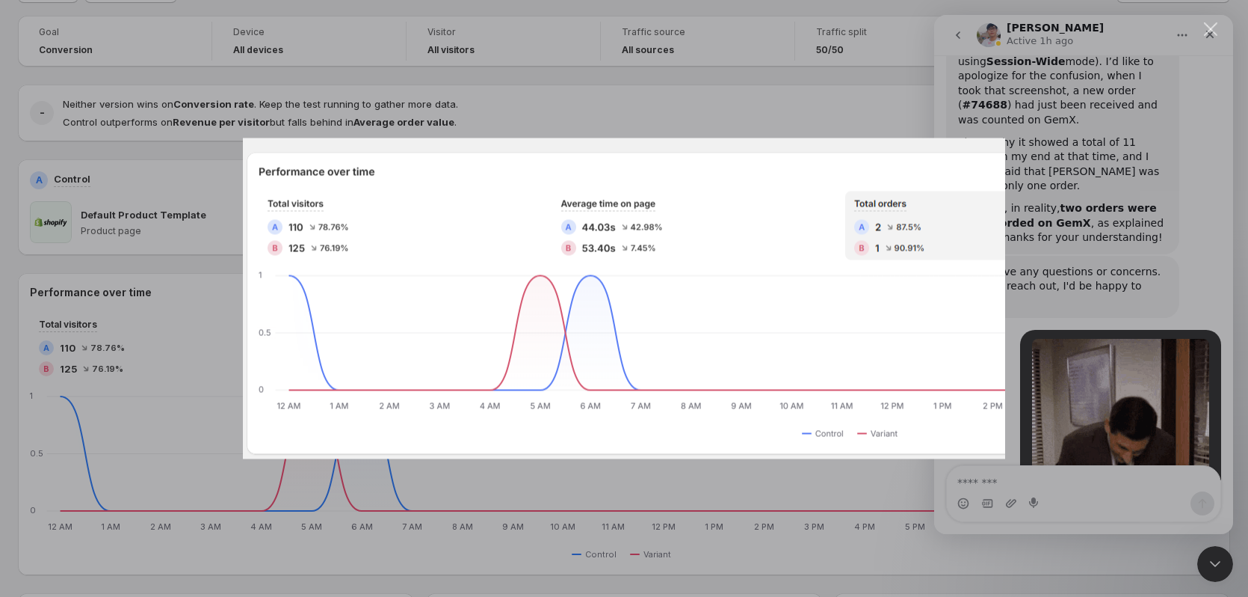
click at [1110, 339] on div "Intercom messenger" at bounding box center [624, 298] width 1248 height 597
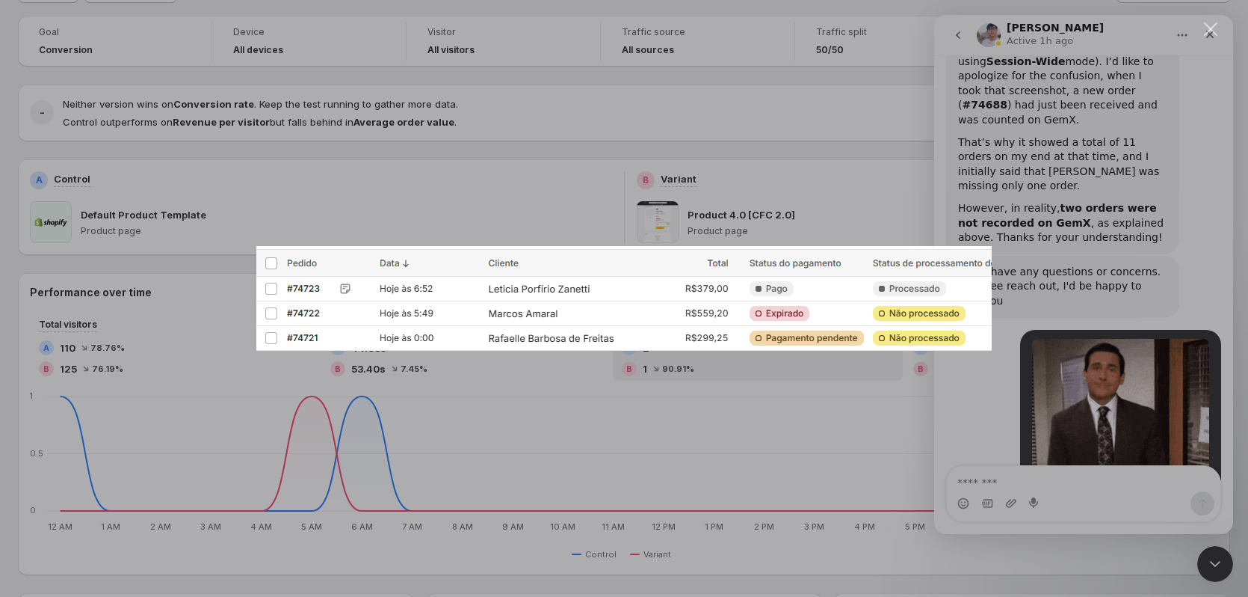
click at [744, 417] on div "Intercom messenger" at bounding box center [624, 298] width 1248 height 597
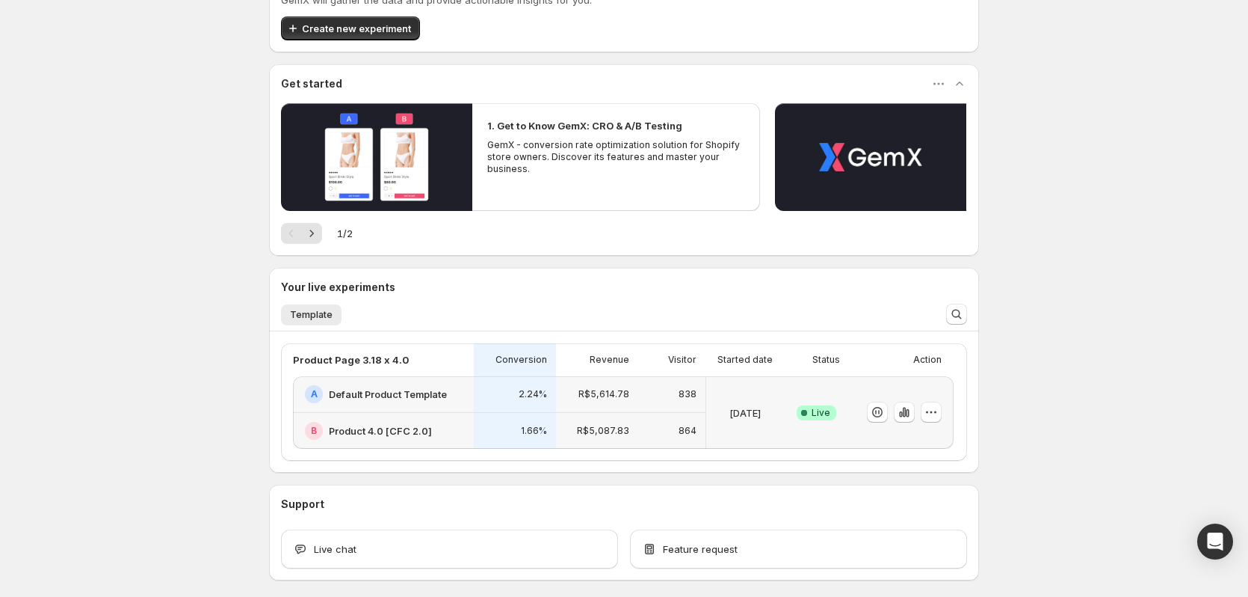
scroll to position [138, 0]
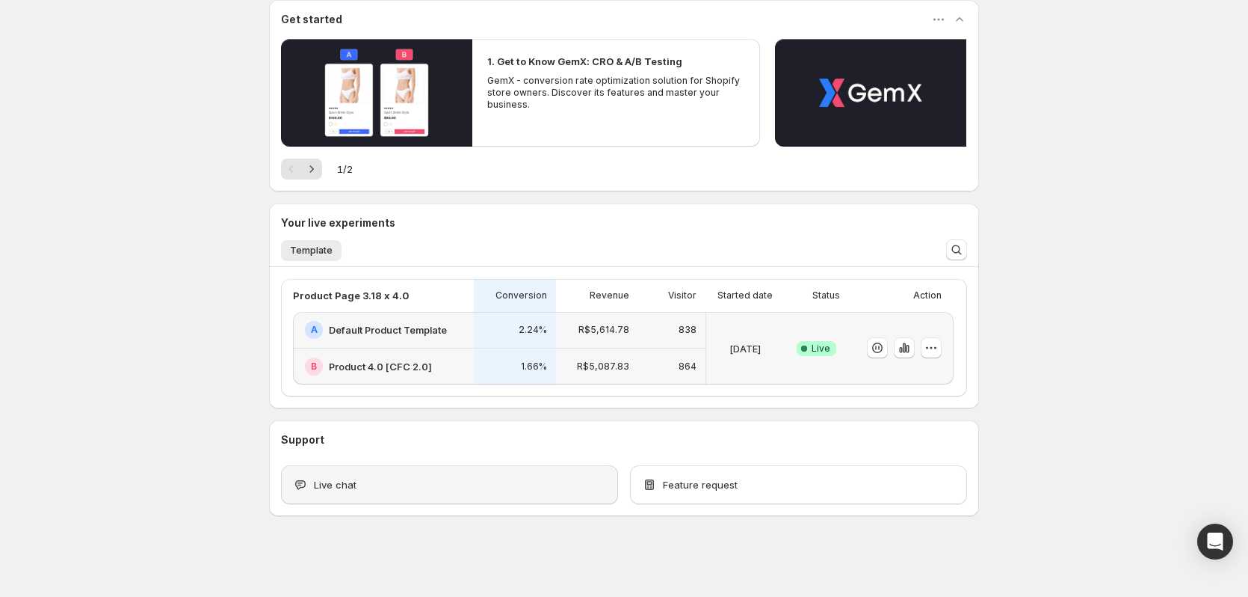
click at [328, 469] on div "Live chat" at bounding box center [449, 484] width 337 height 39
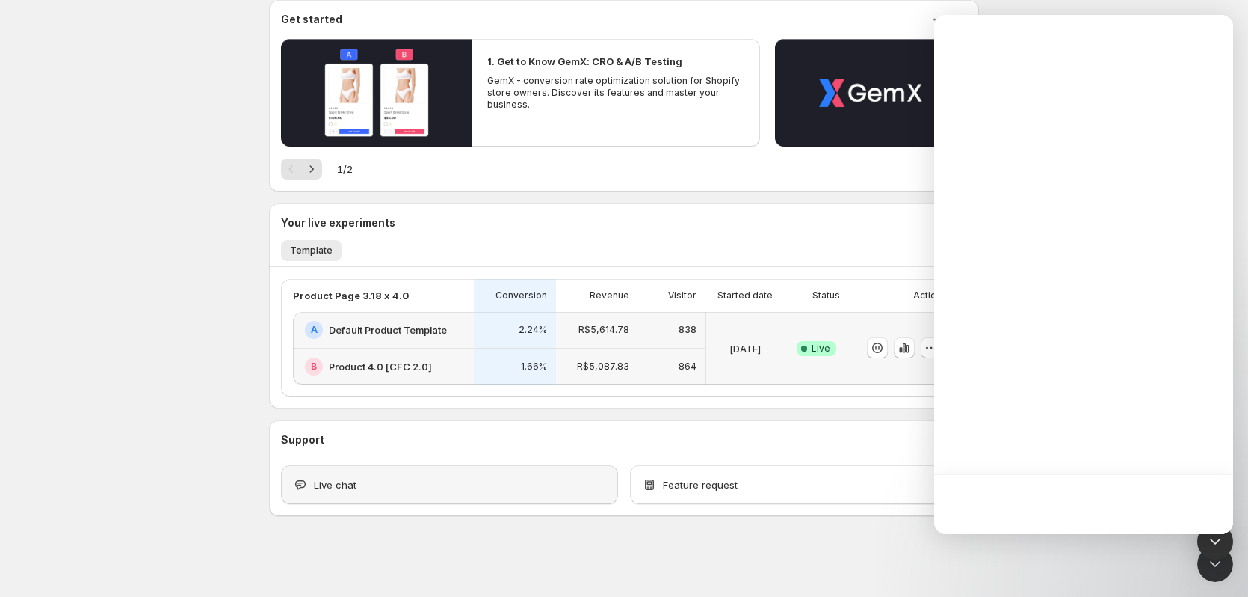
scroll to position [0, 0]
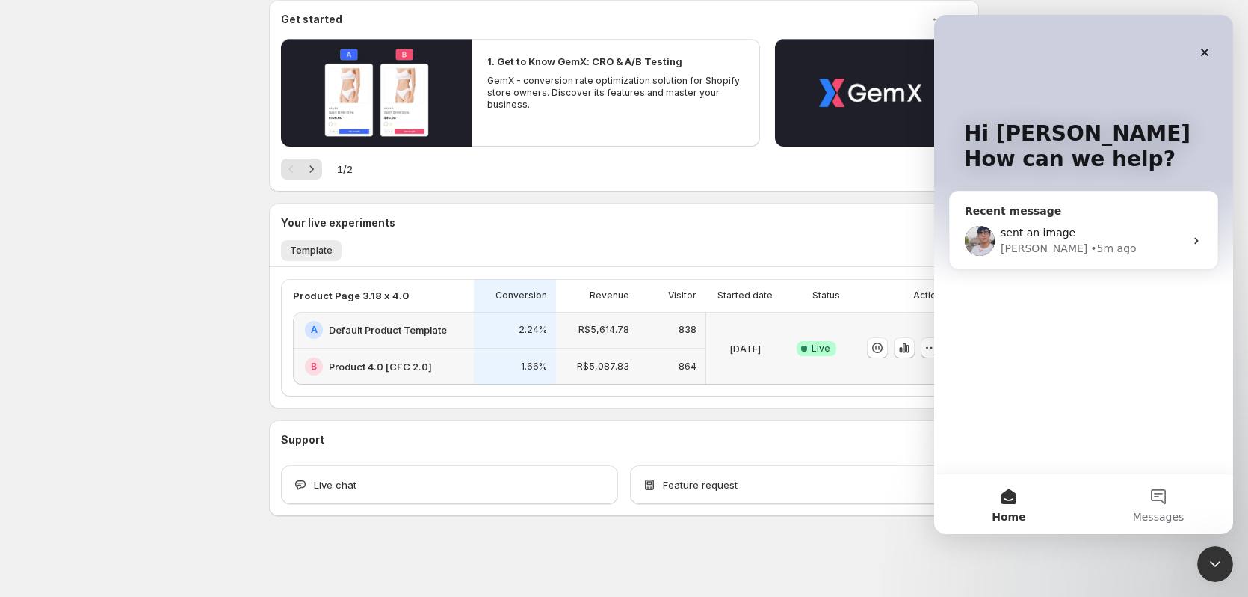
click at [1106, 250] on div "[PERSON_NAME] • 5m ago" at bounding box center [1093, 249] width 184 height 16
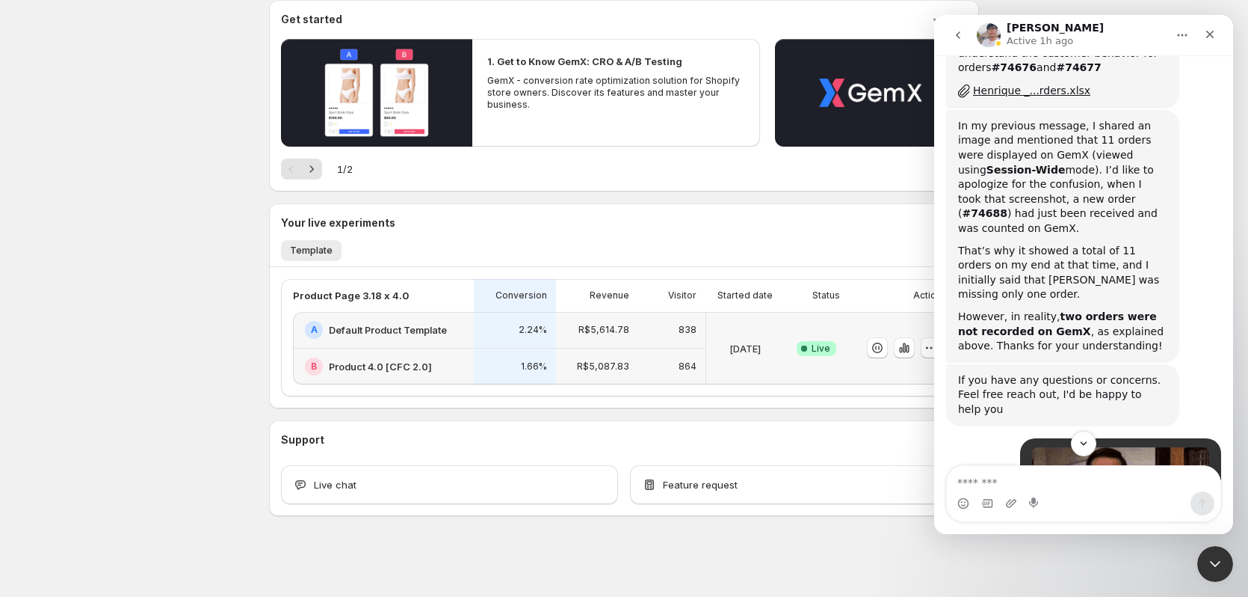
scroll to position [8646, 0]
